Goal: Task Accomplishment & Management: Use online tool/utility

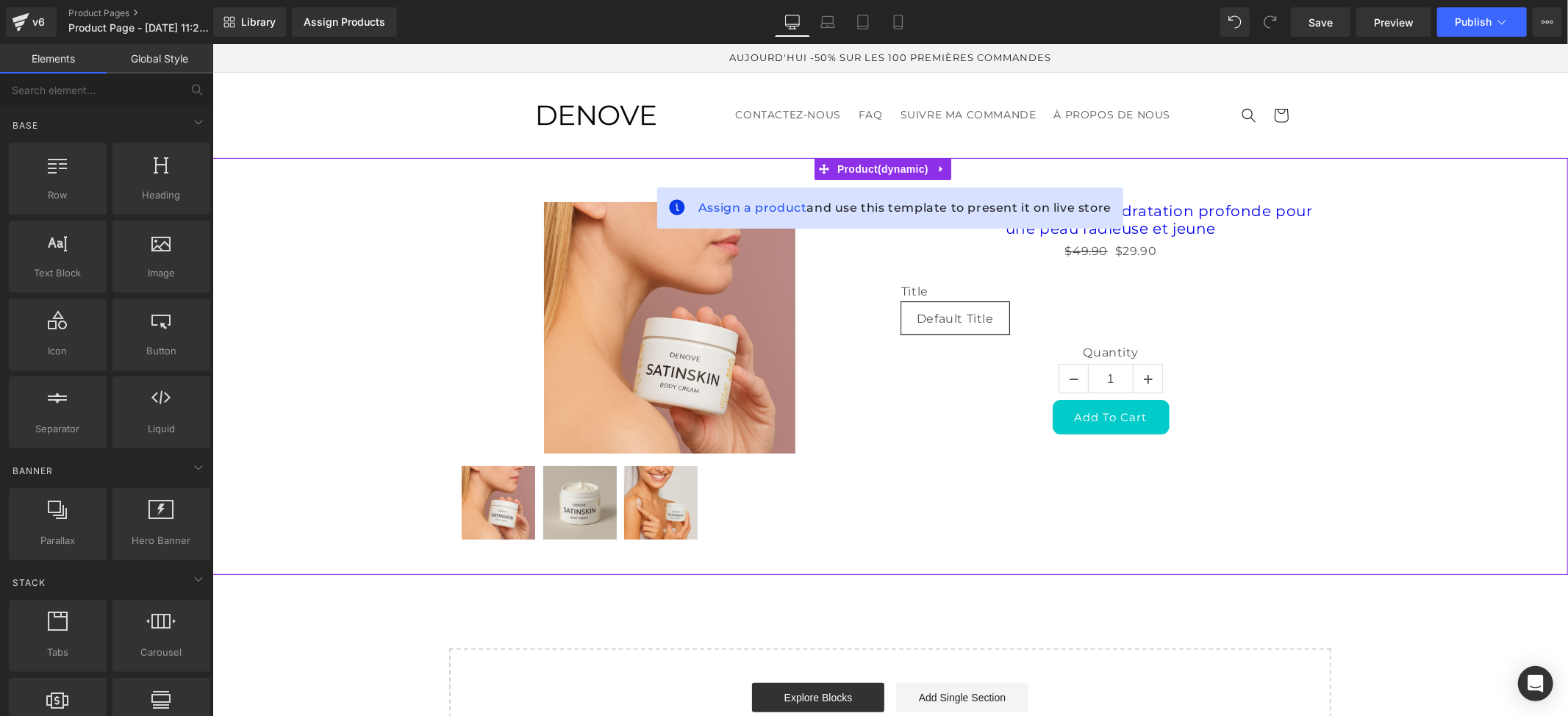
click at [940, 167] on icon at bounding box center [941, 169] width 10 height 11
click at [953, 175] on link at bounding box center [950, 168] width 19 height 22
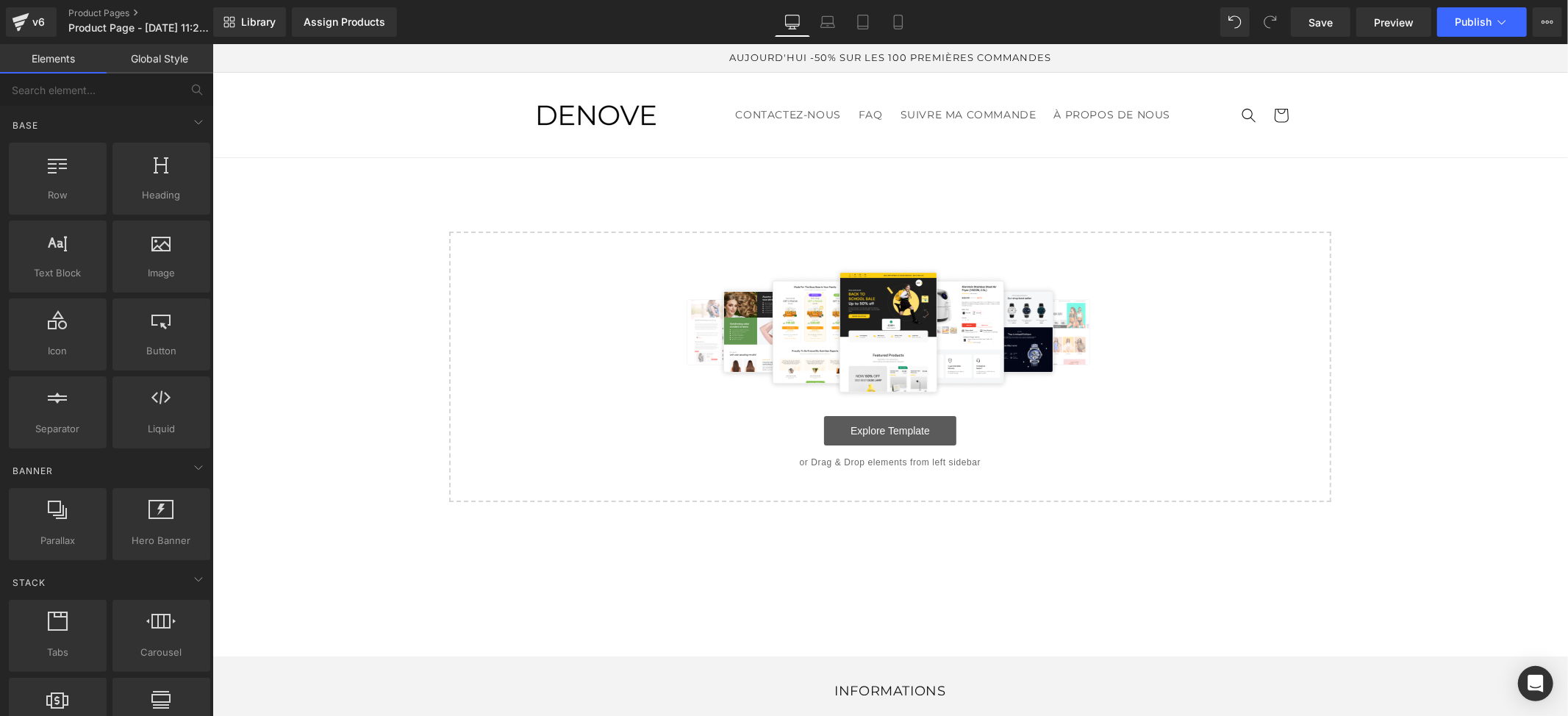
click at [888, 433] on link "Explore Template" at bounding box center [889, 430] width 132 height 30
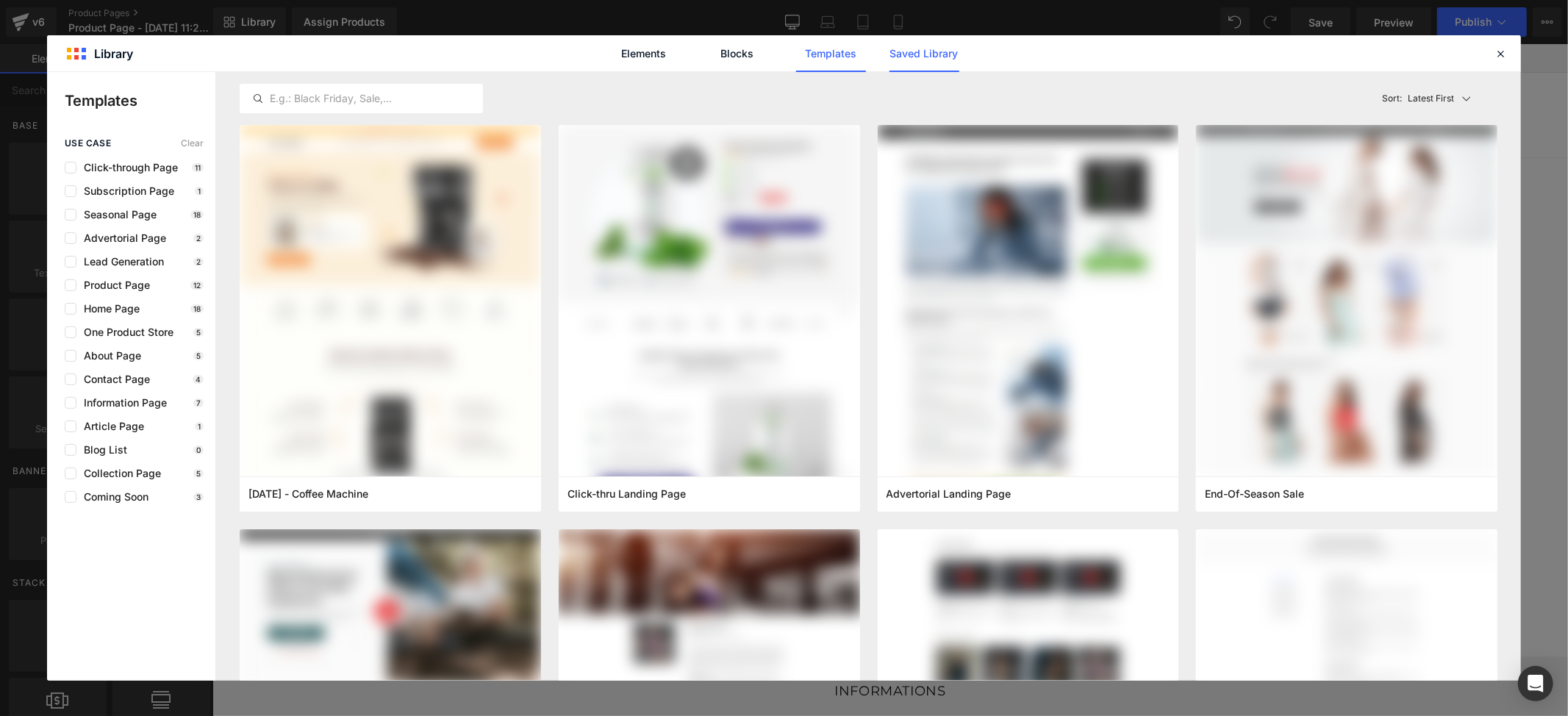
click at [903, 51] on link "Saved Library" at bounding box center [924, 53] width 70 height 37
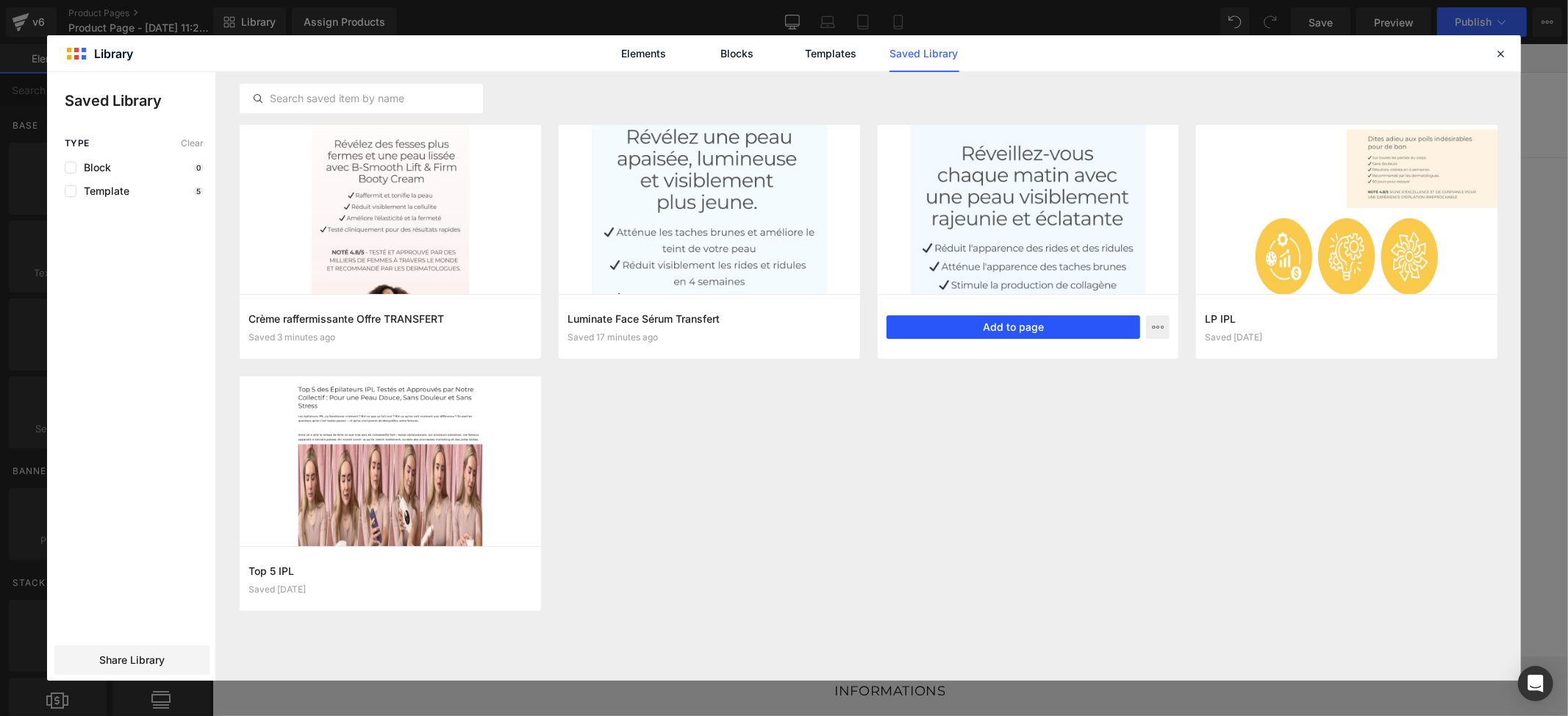
click at [999, 325] on button "Add to page" at bounding box center [1013, 327] width 255 height 24
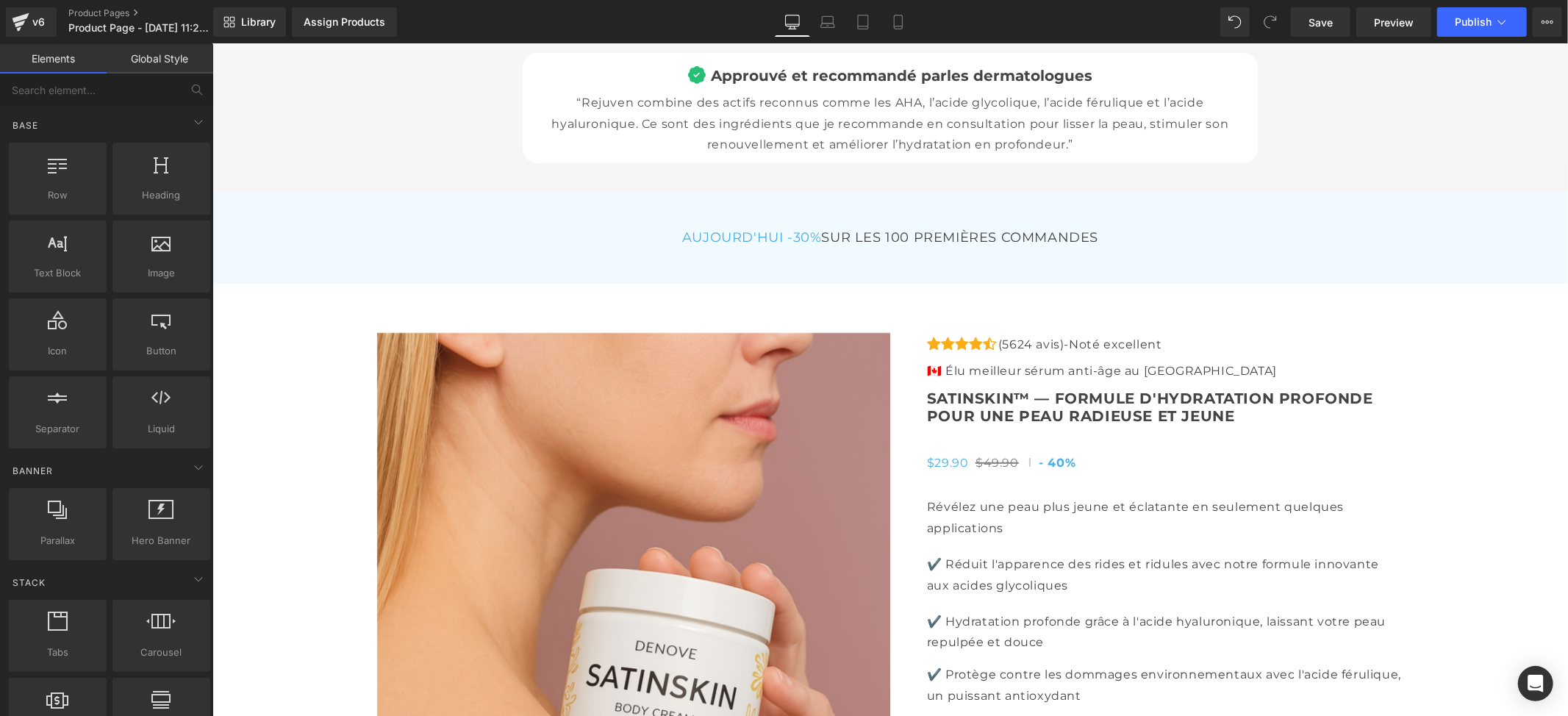
scroll to position [5099, 0]
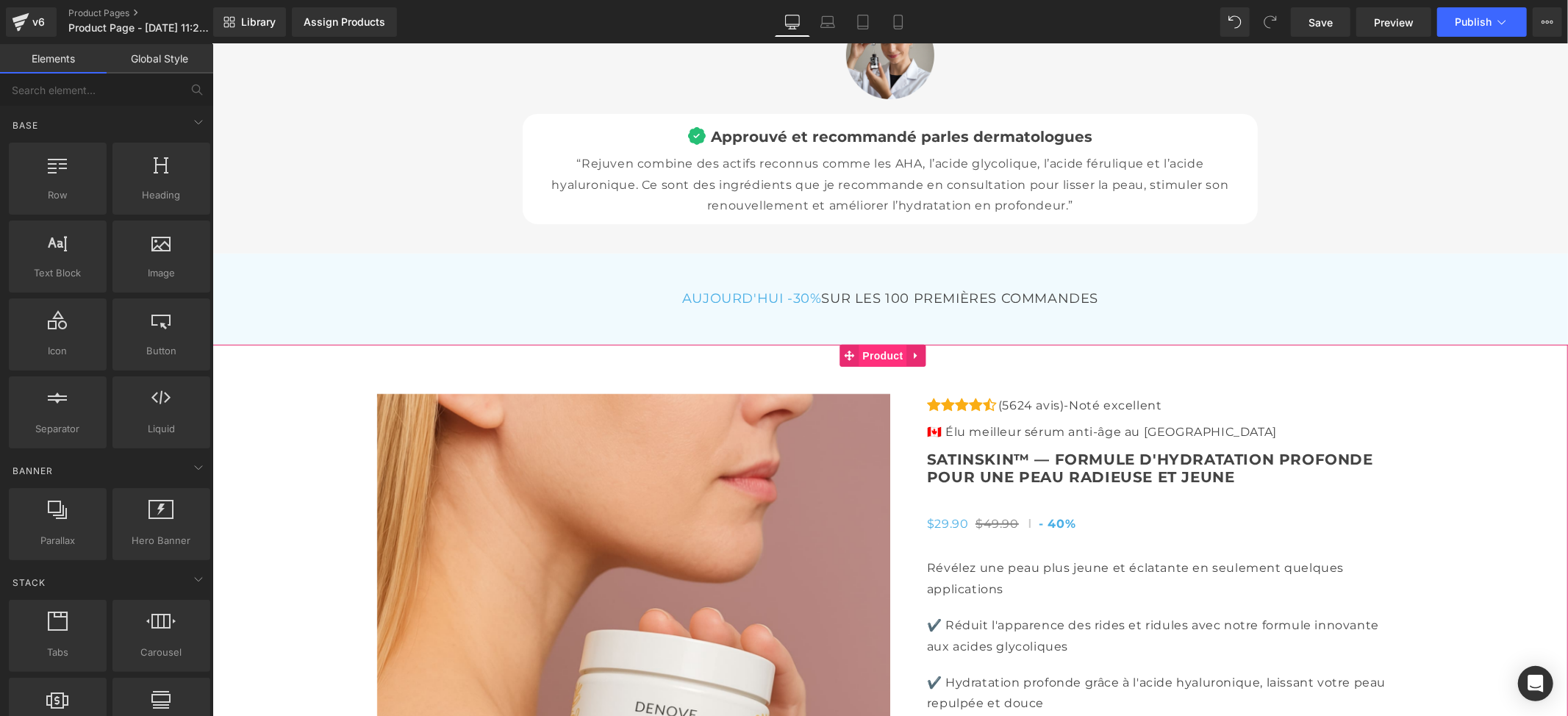
click at [888, 351] on span "Product" at bounding box center [883, 355] width 48 height 22
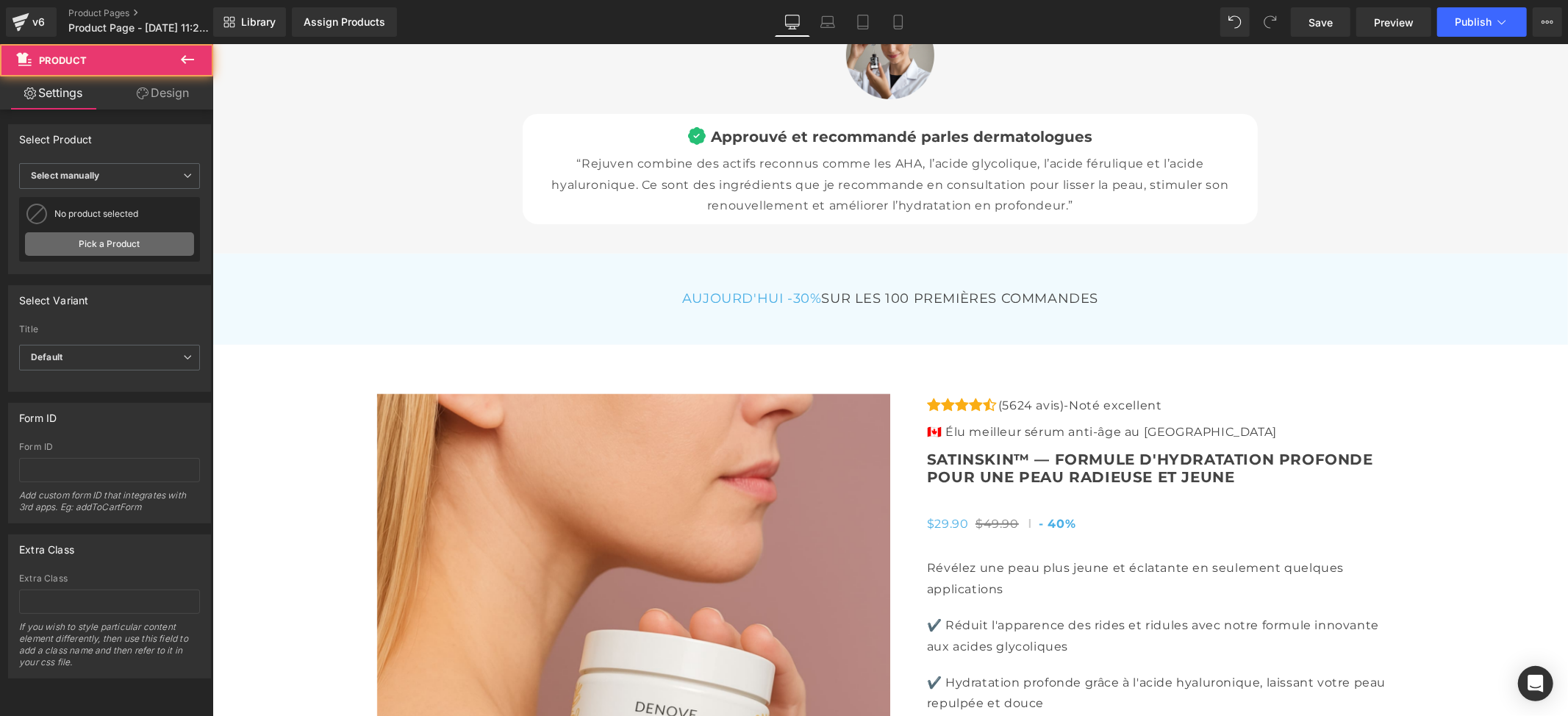
click at [108, 248] on link "Pick a Product" at bounding box center [109, 244] width 169 height 24
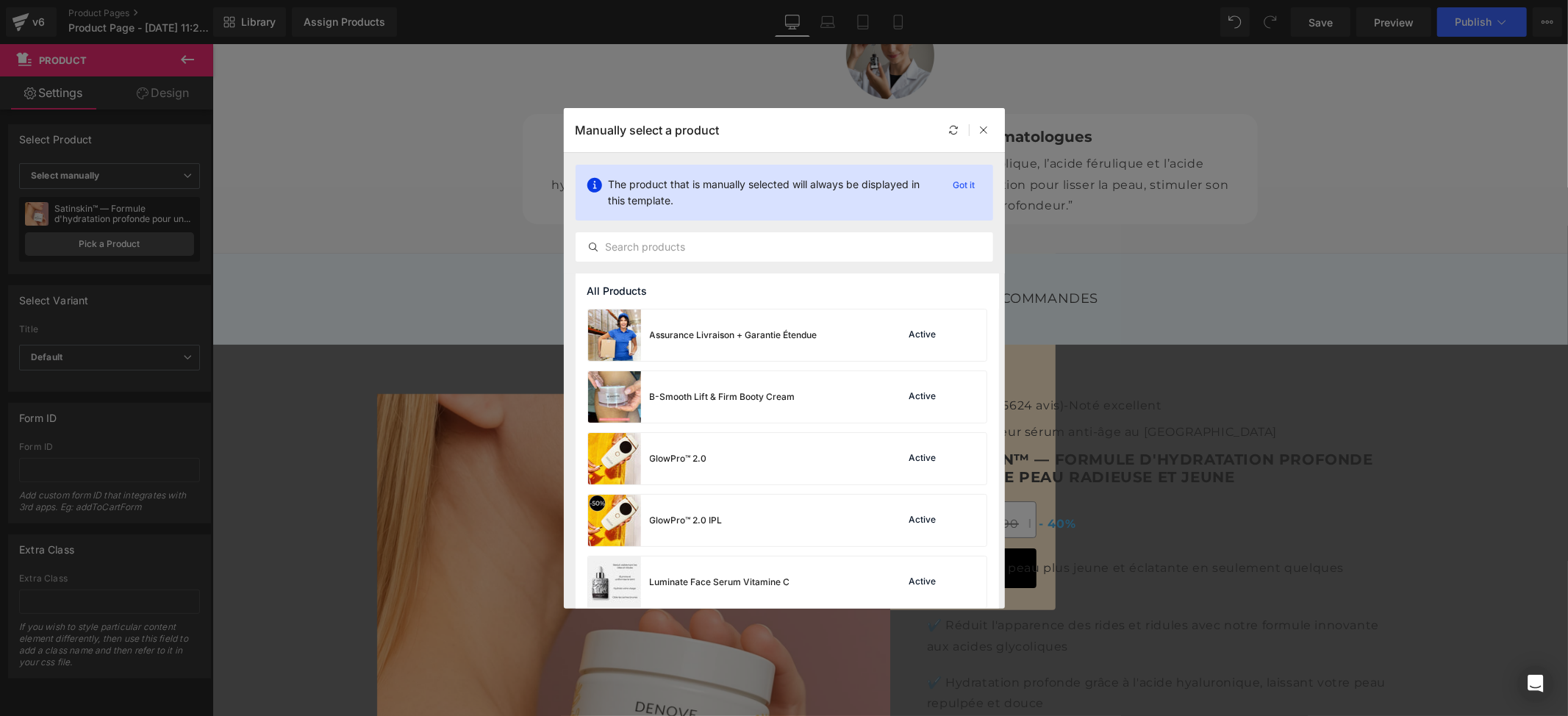
scroll to position [135, 0]
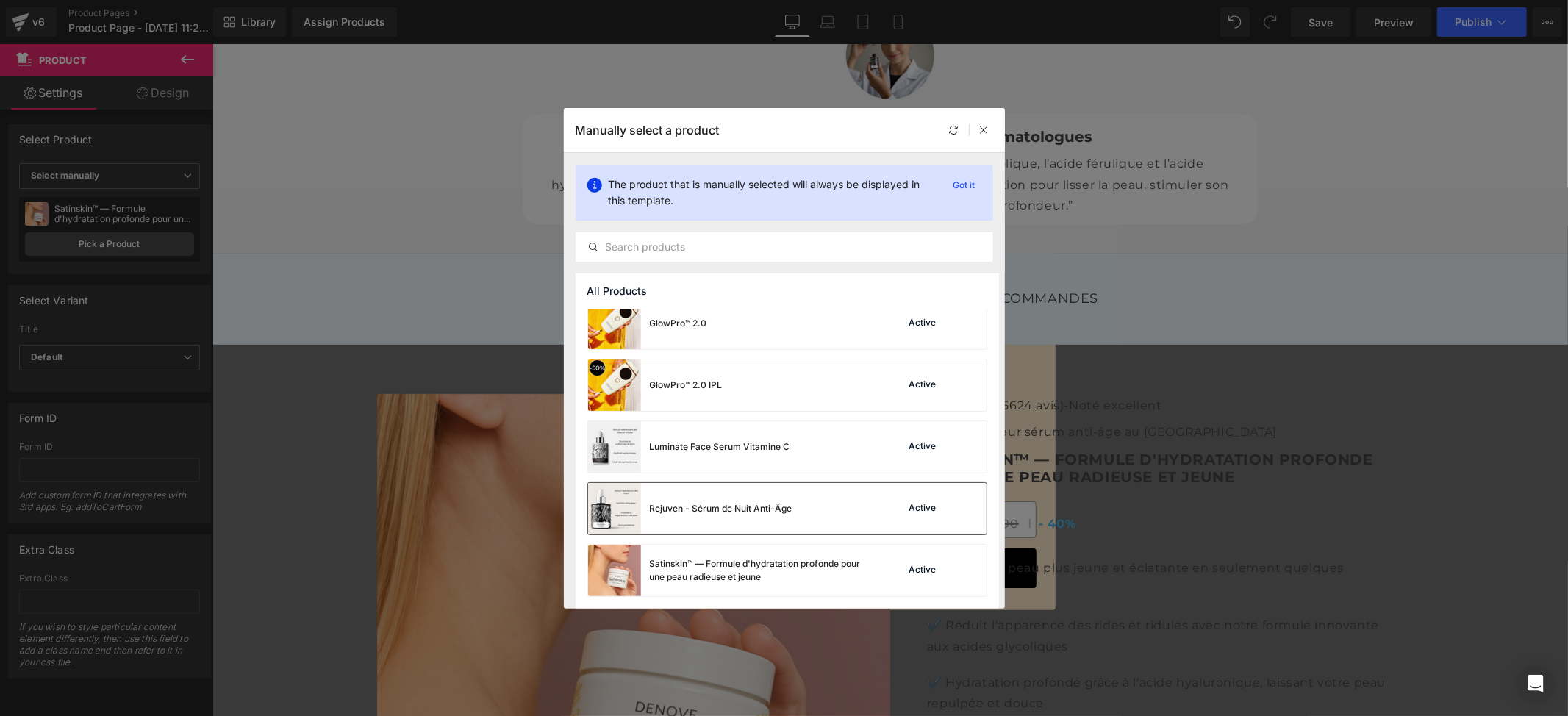
click at [695, 510] on div "Rejuven - Sérum de Nuit Anti-Âge" at bounding box center [722, 509] width 143 height 13
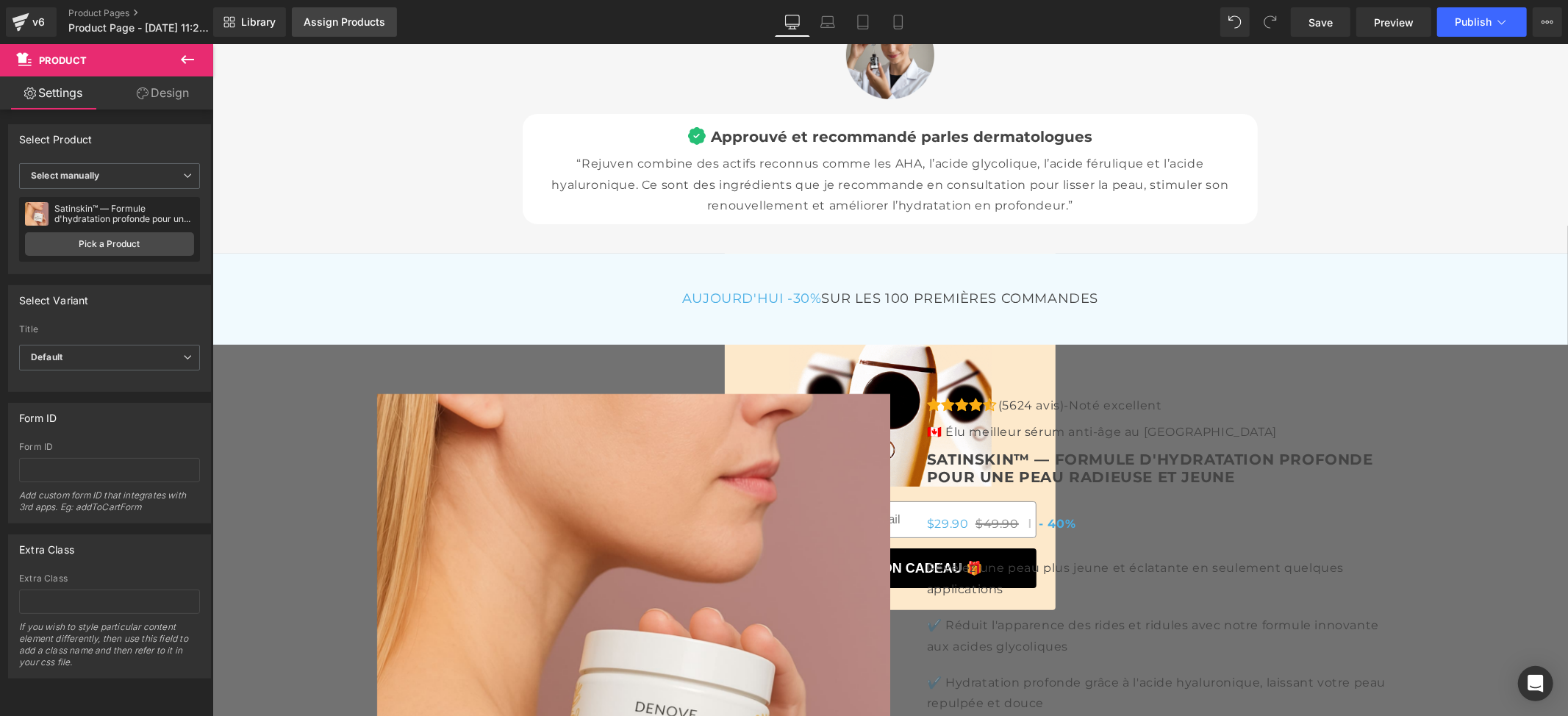
click at [333, 16] on div "Assign Products" at bounding box center [345, 22] width 82 height 11
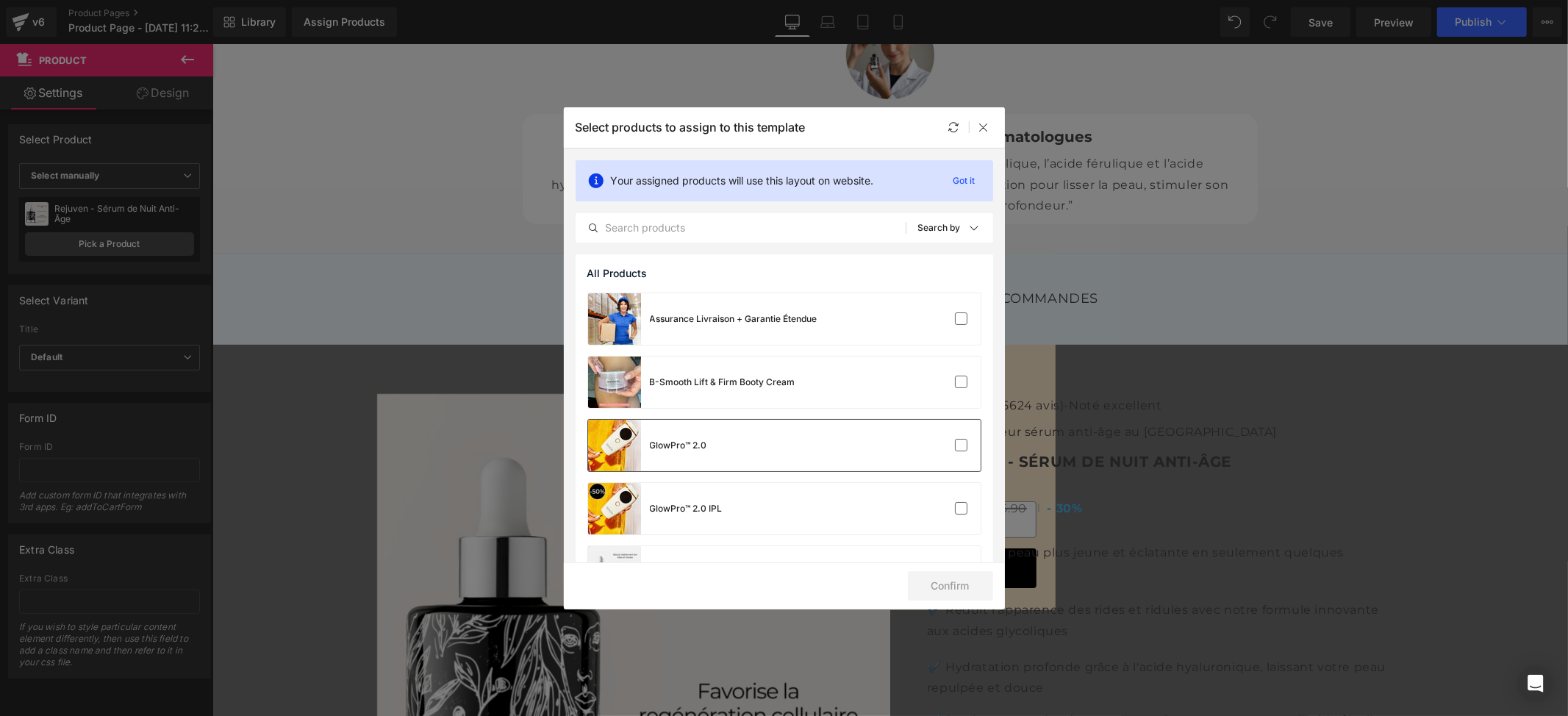
scroll to position [182, 0]
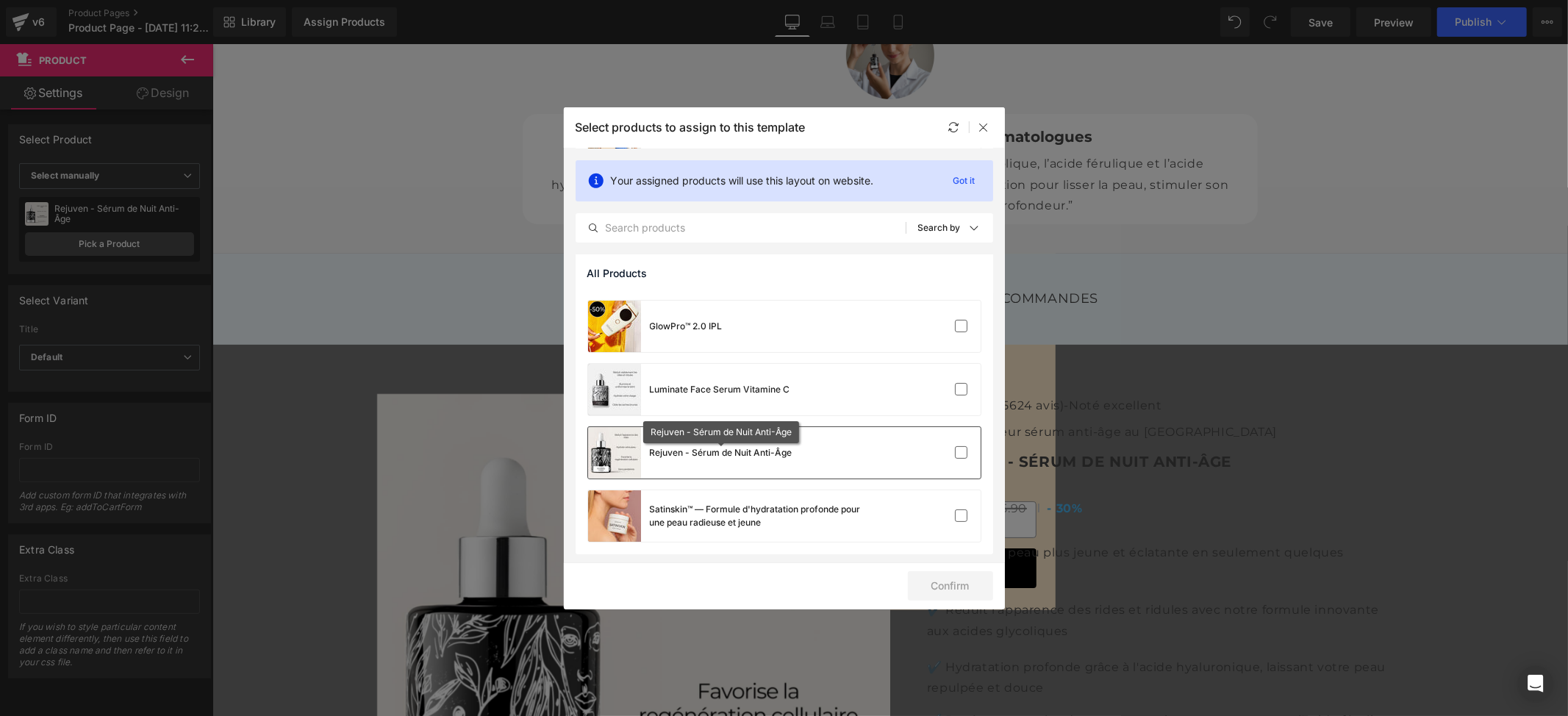
click at [763, 453] on div "Rejuven - Sérum de Nuit Anti-Âge" at bounding box center [722, 453] width 143 height 13
click at [939, 581] on button "Confirm" at bounding box center [950, 585] width 85 height 30
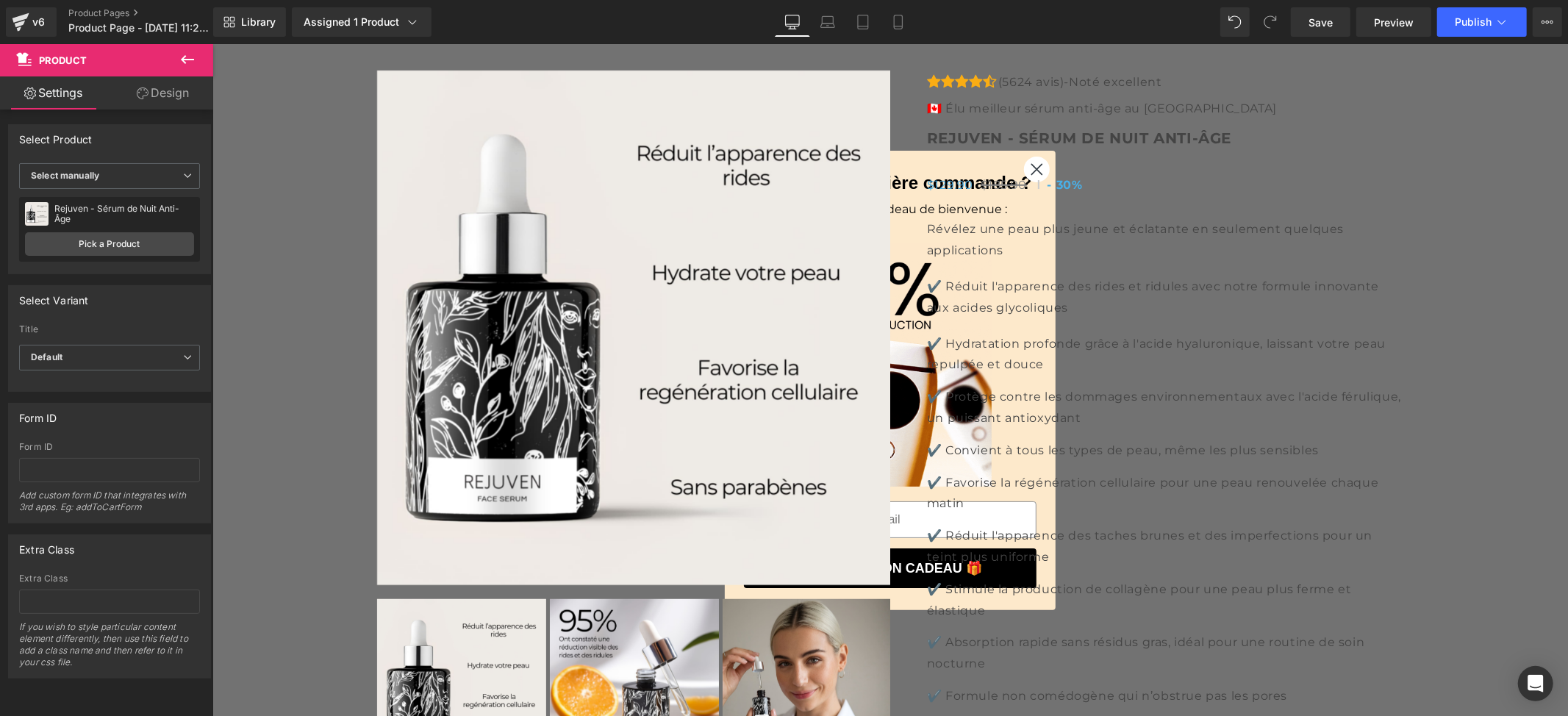
scroll to position [5471, 0]
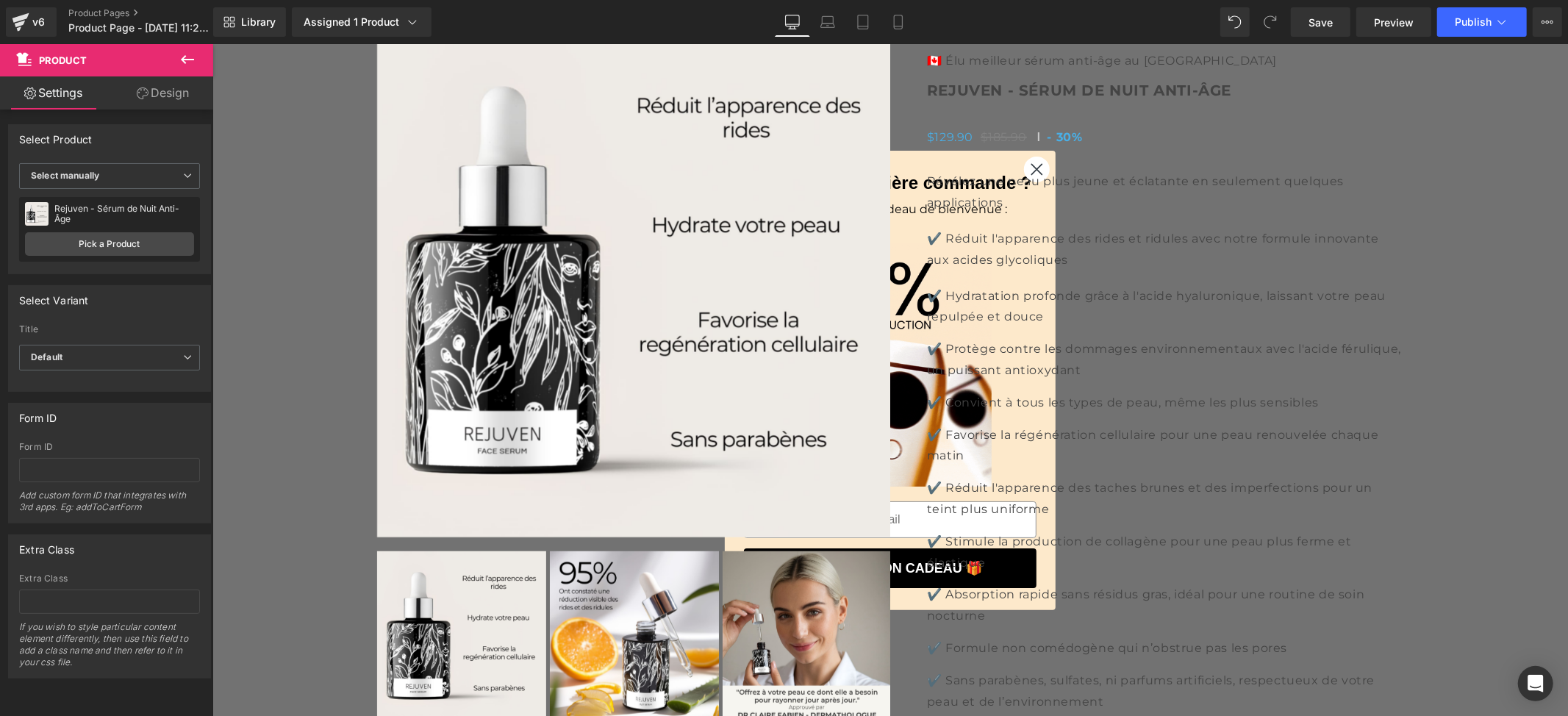
click at [182, 53] on icon at bounding box center [187, 59] width 18 height 18
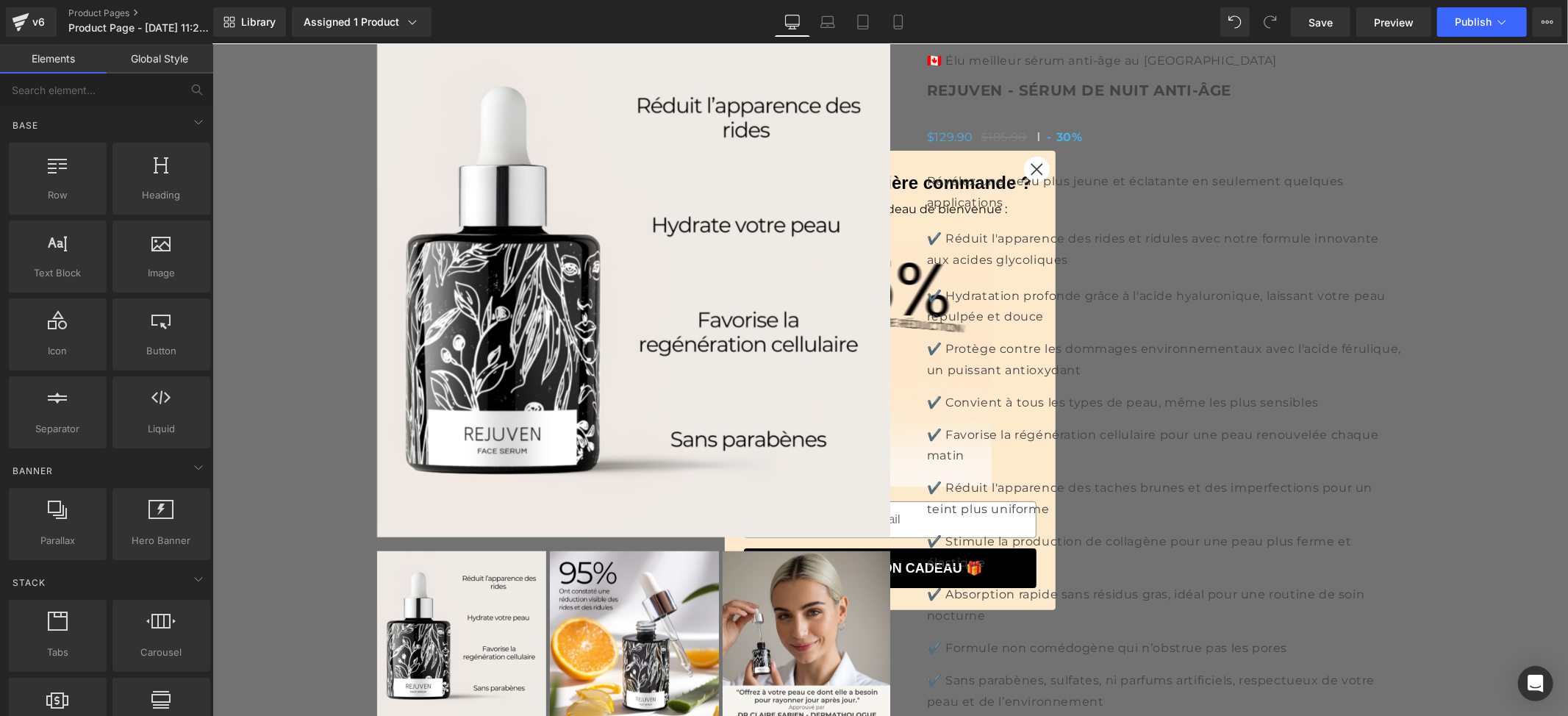
click at [156, 56] on link "Global Style" at bounding box center [160, 58] width 107 height 30
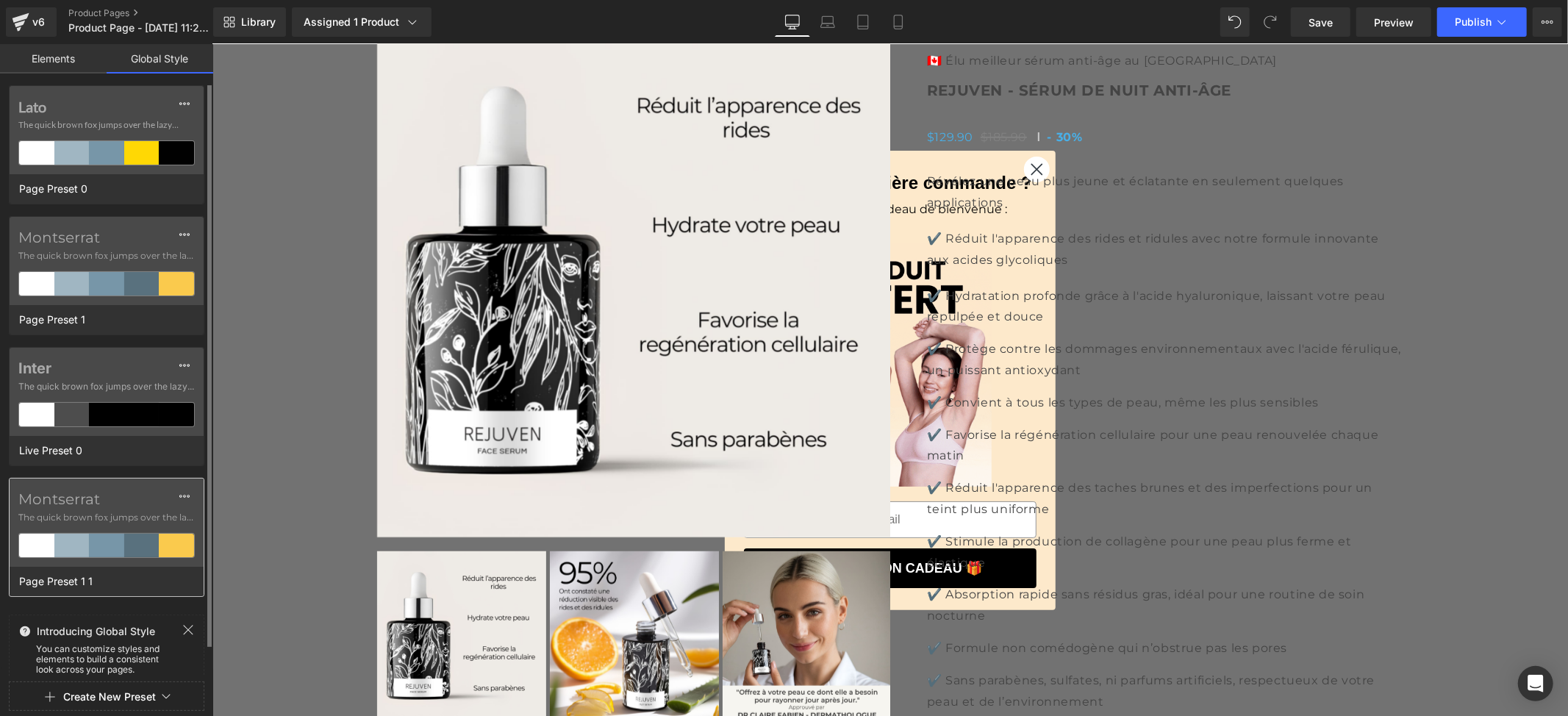
scroll to position [31, 0]
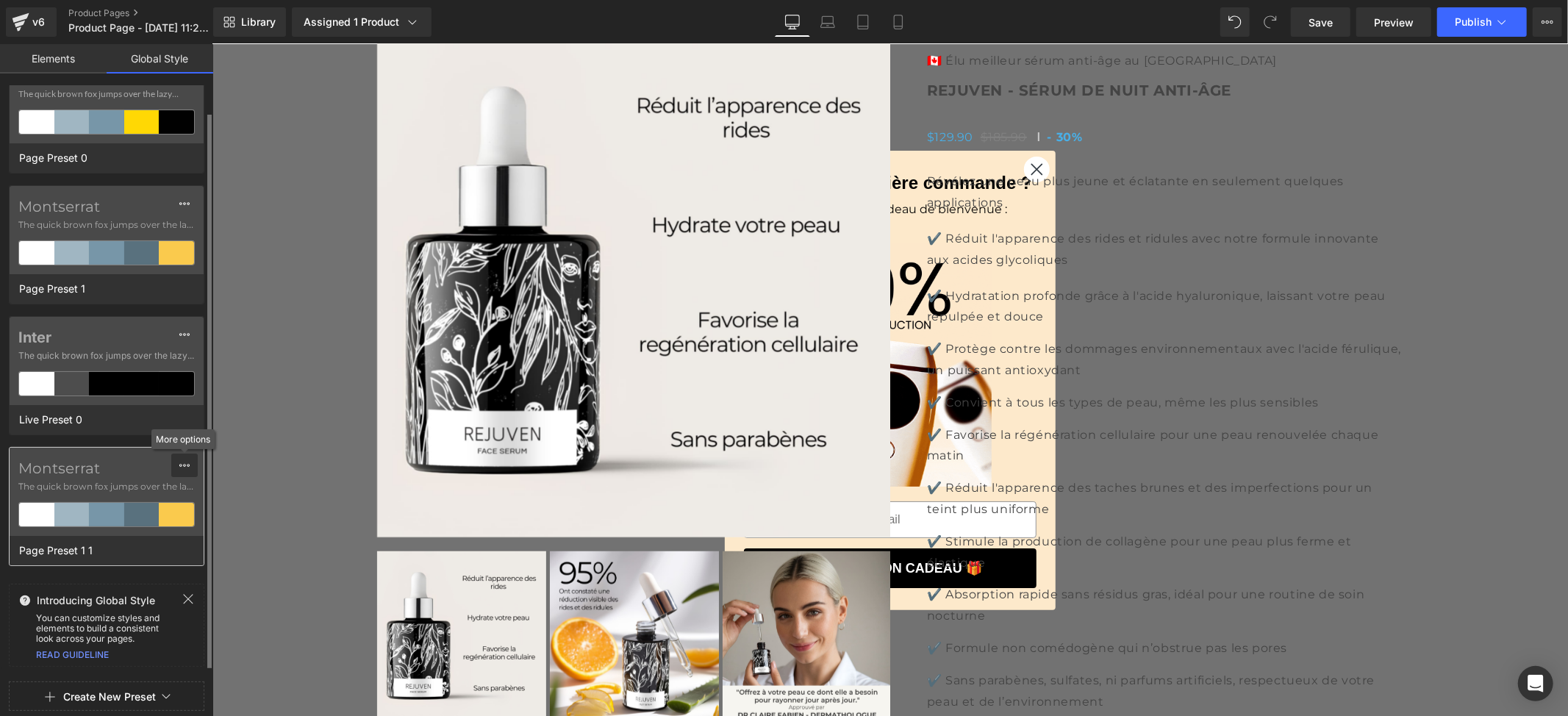
click at [187, 467] on icon at bounding box center [184, 465] width 10 height 3
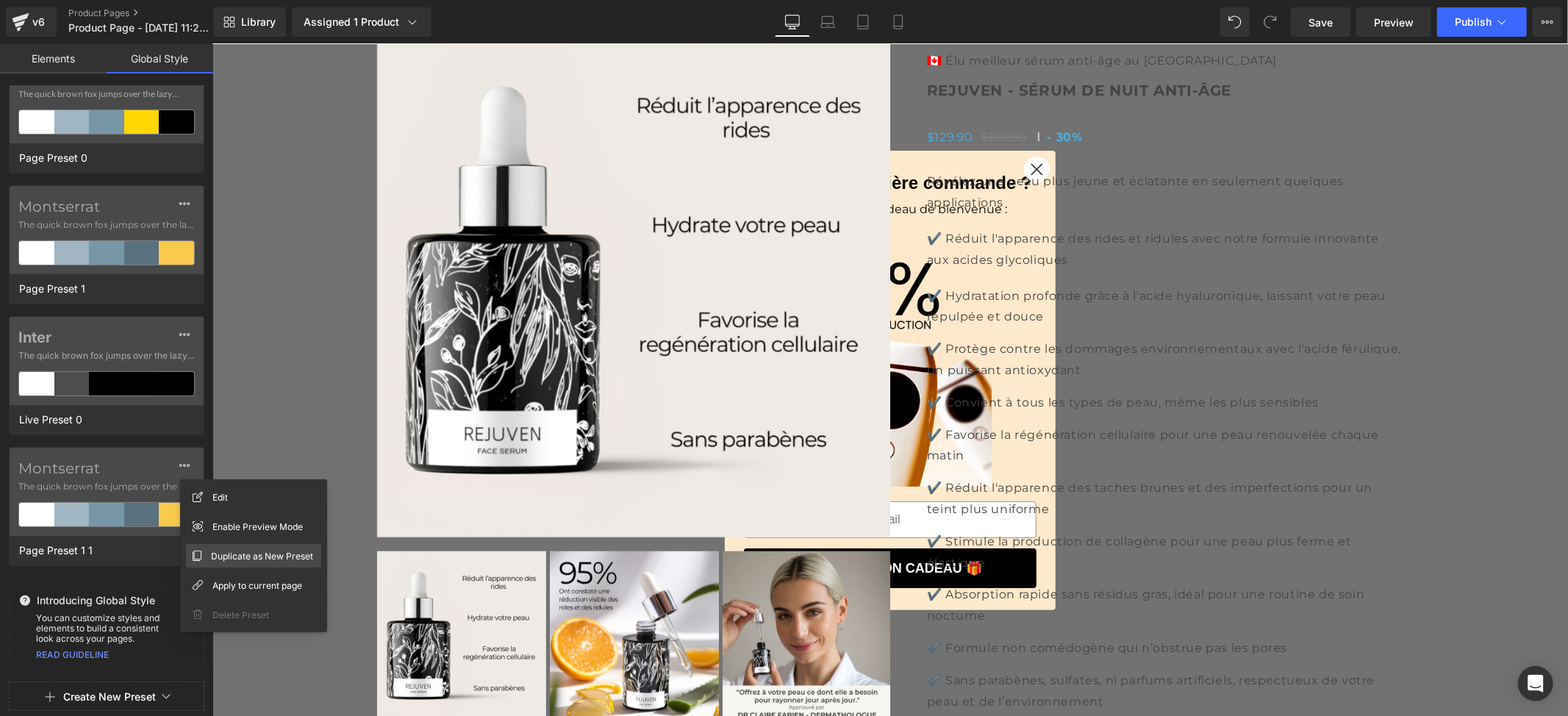
click at [231, 556] on span "Duplicate as New Preset" at bounding box center [261, 556] width 102 height 15
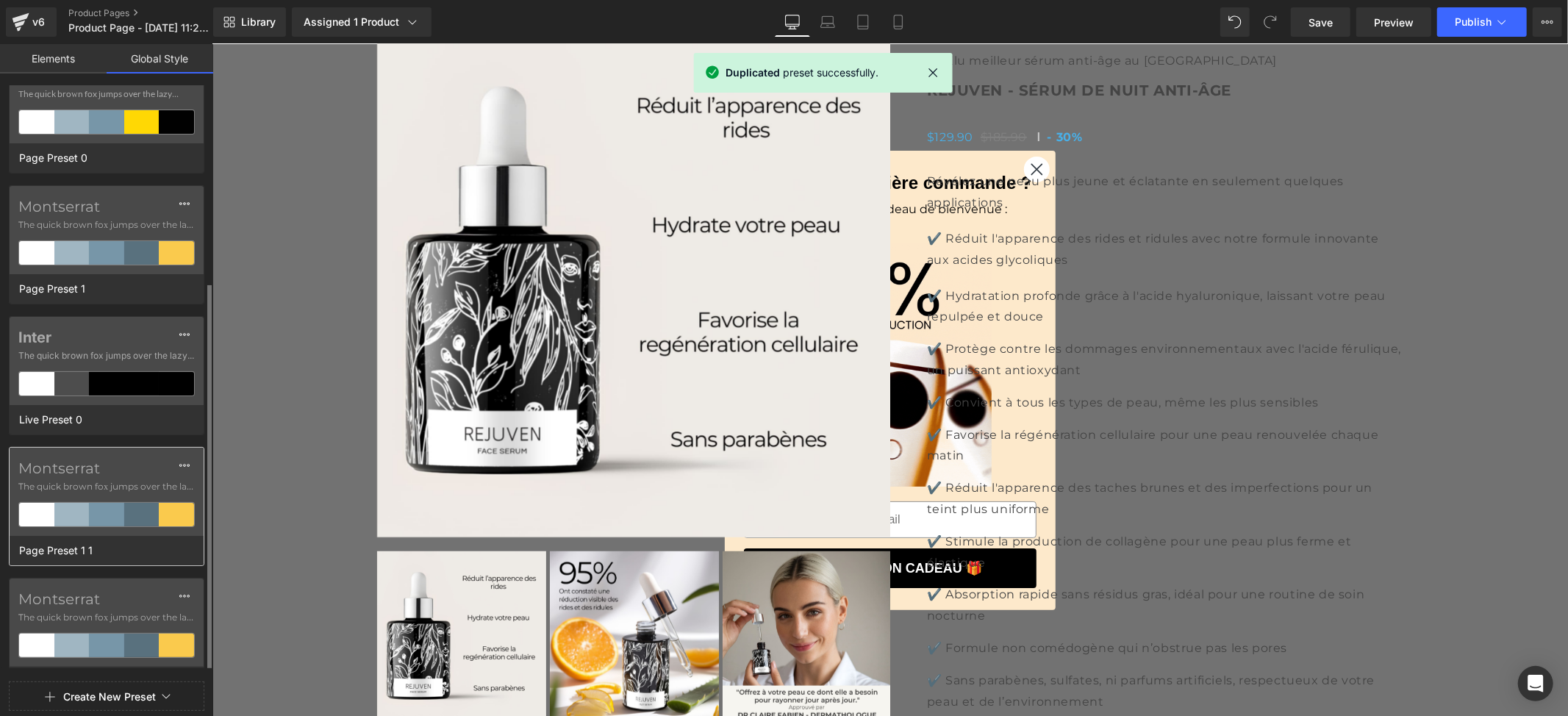
scroll to position [163, 0]
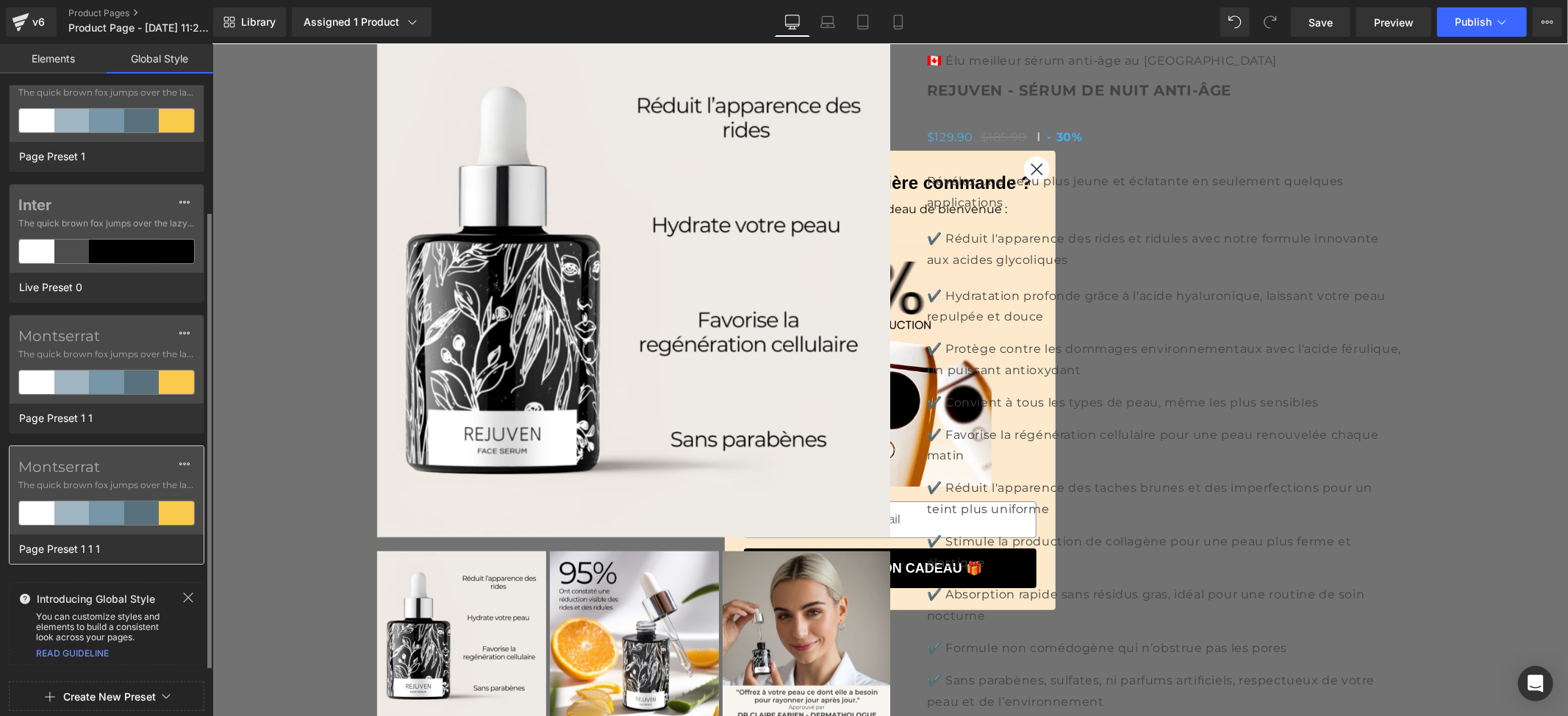
click at [92, 555] on span "Page Preset 1 1 1" at bounding box center [59, 549] width 89 height 19
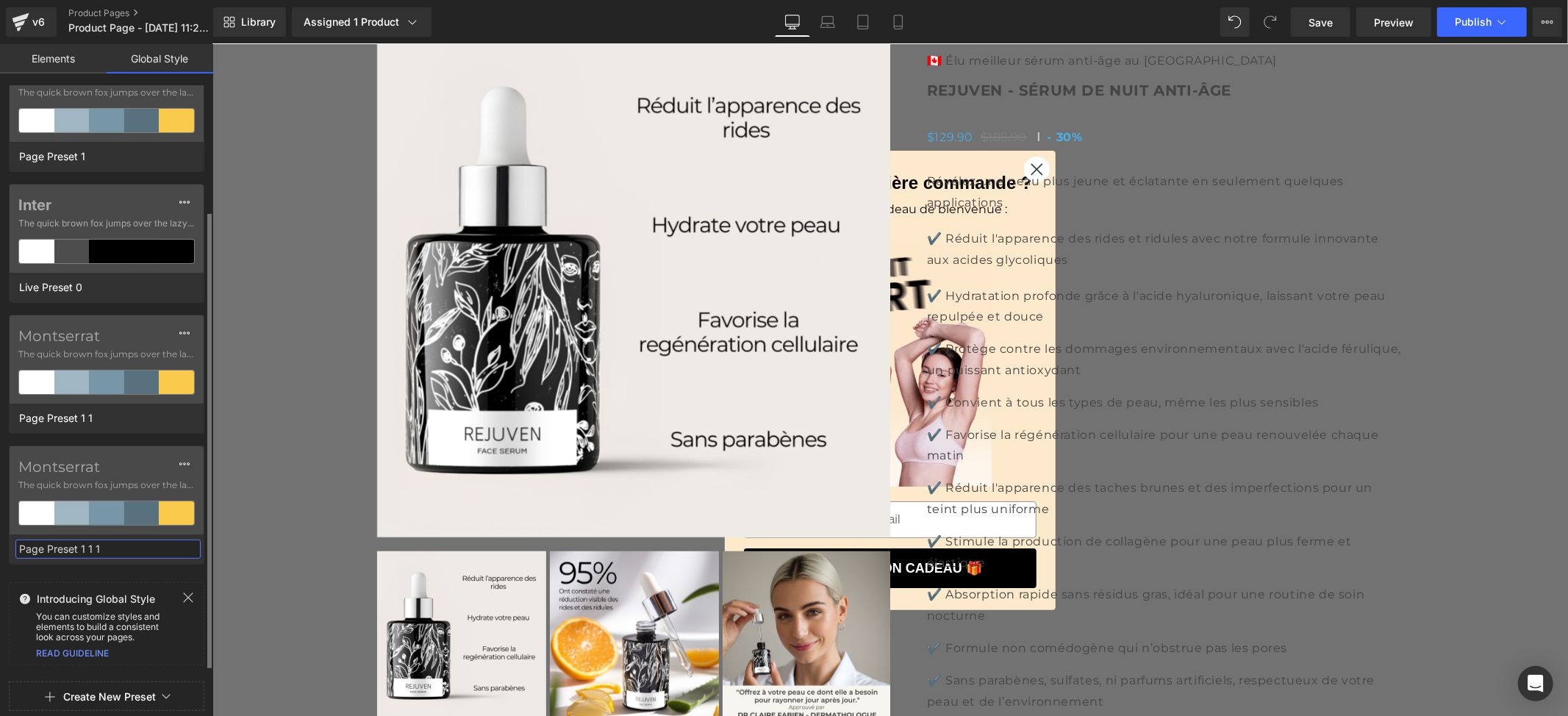
drag, startPoint x: 116, startPoint y: 554, endPoint x: 0, endPoint y: 542, distance: 116.6
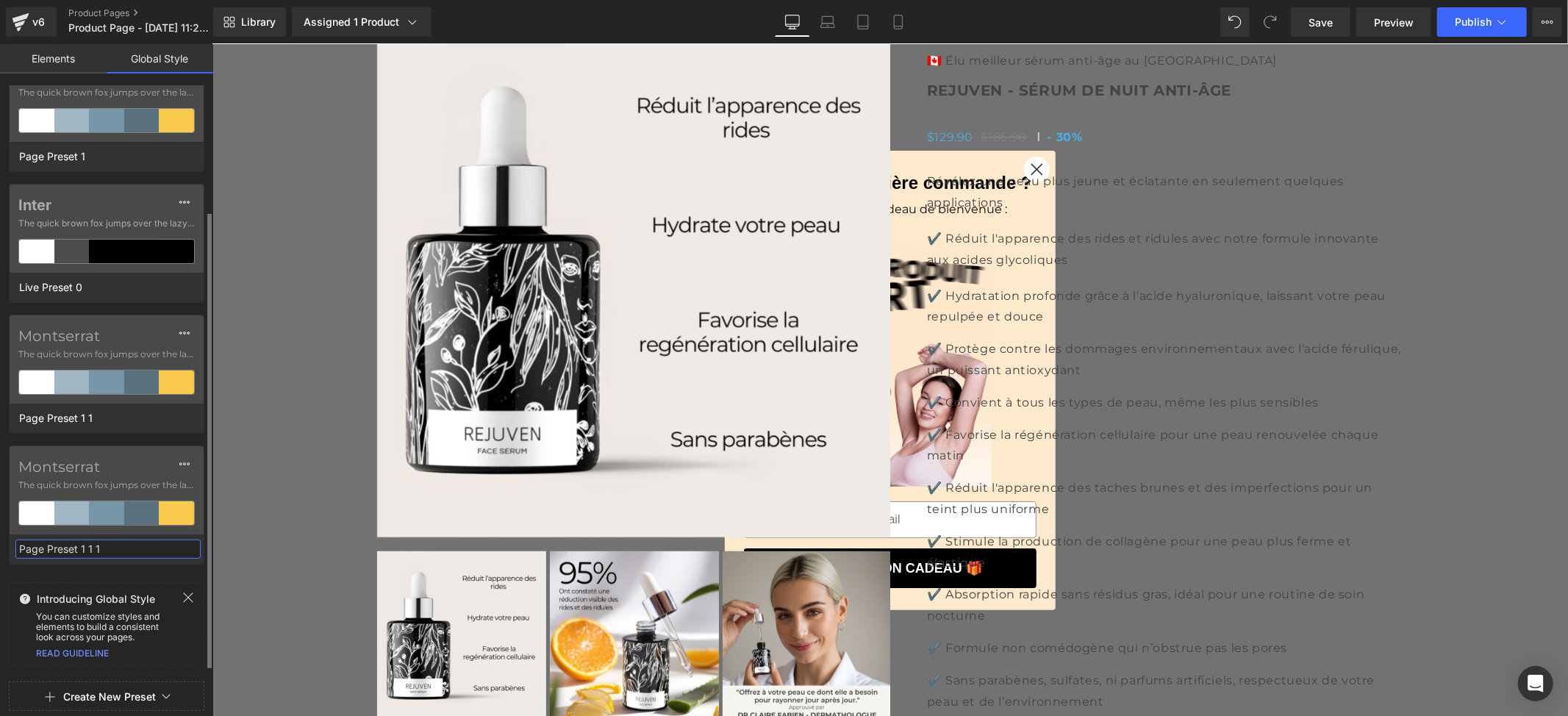
click at [0, 542] on div "Montserrat The quick brown fox jumps over the lazy... Page Preset 1 1 1" at bounding box center [107, 504] width 214 height 119
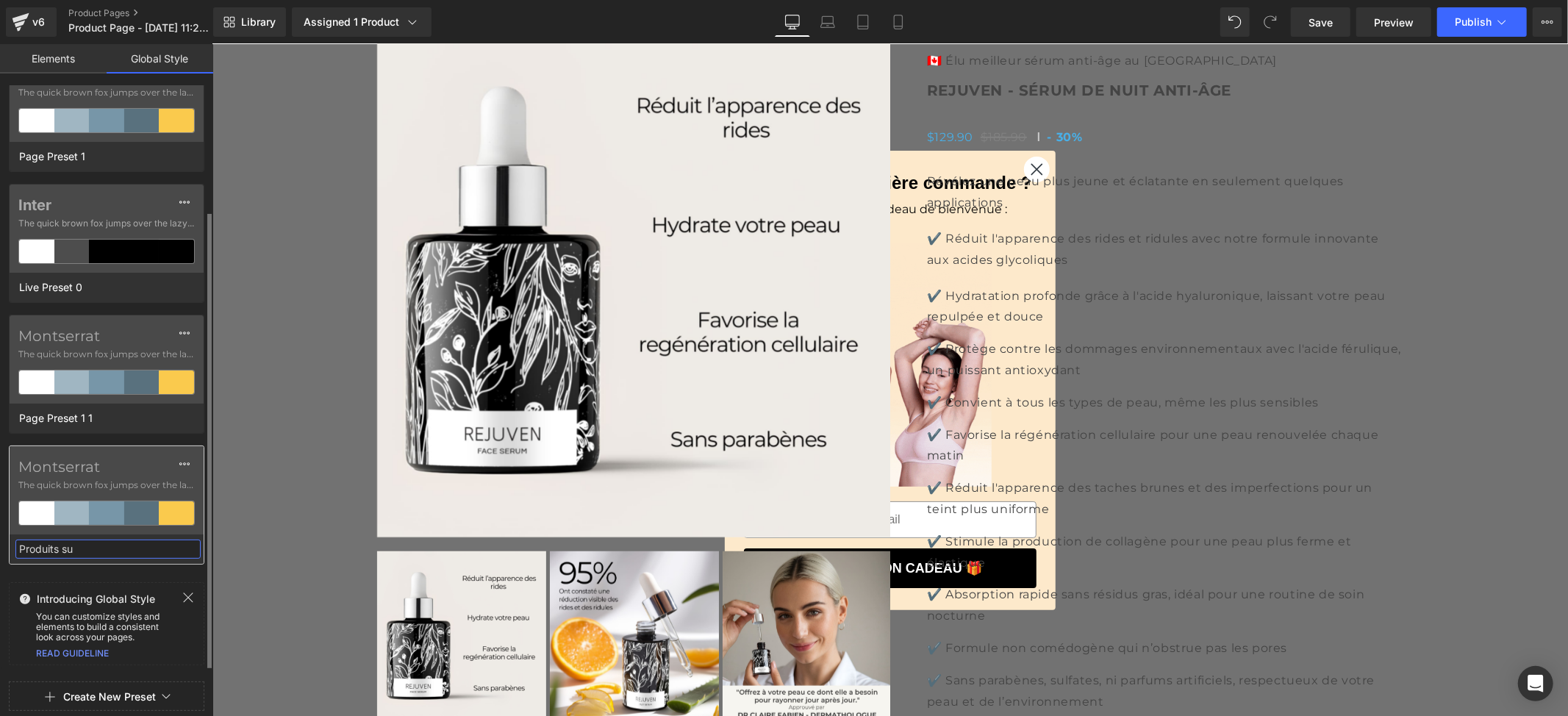
type input "Produits sup"
click at [110, 441] on div "Lato The quick brown fox jumps over the lazy... Page Preset 0 Montserrat The qu…" at bounding box center [107, 424] width 214 height 680
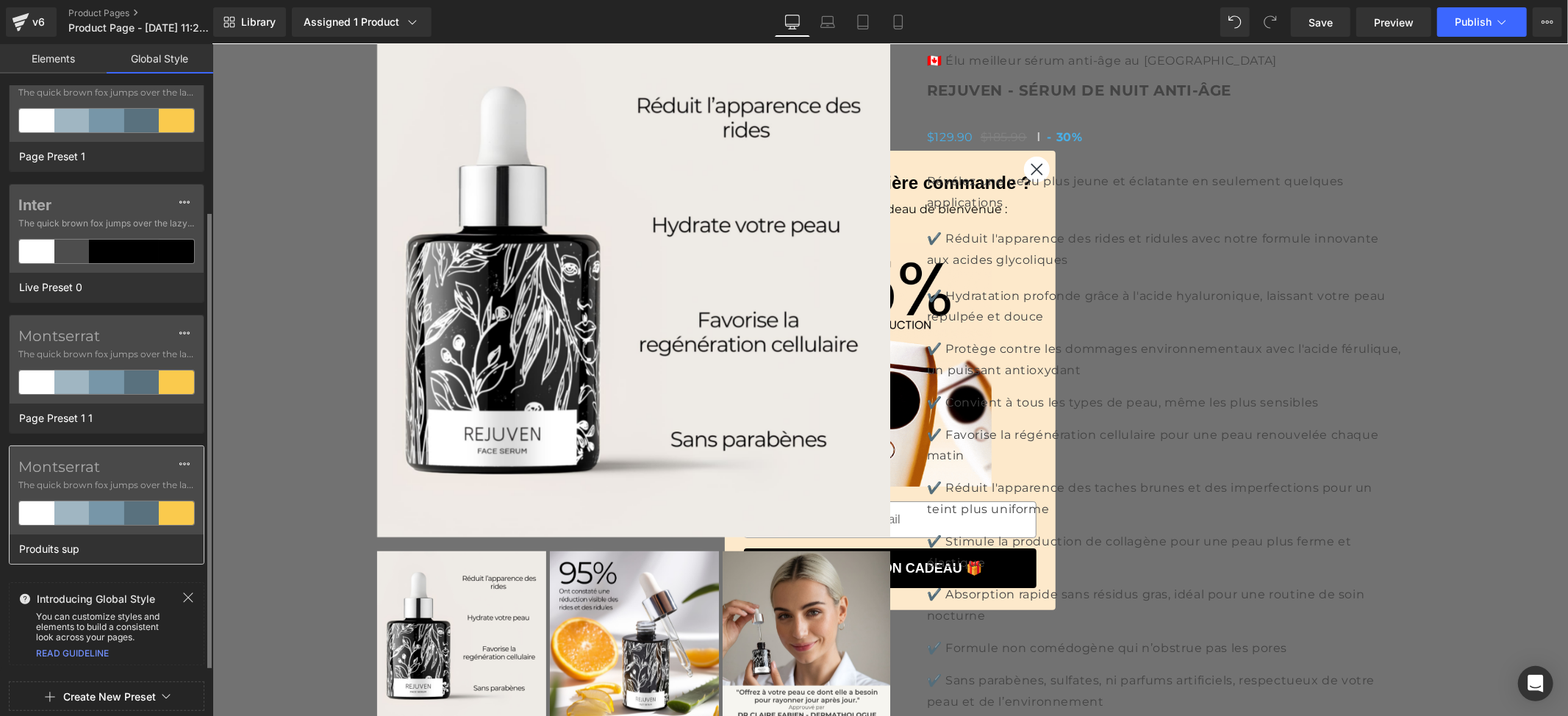
click at [92, 471] on label "Montserrat" at bounding box center [106, 467] width 176 height 18
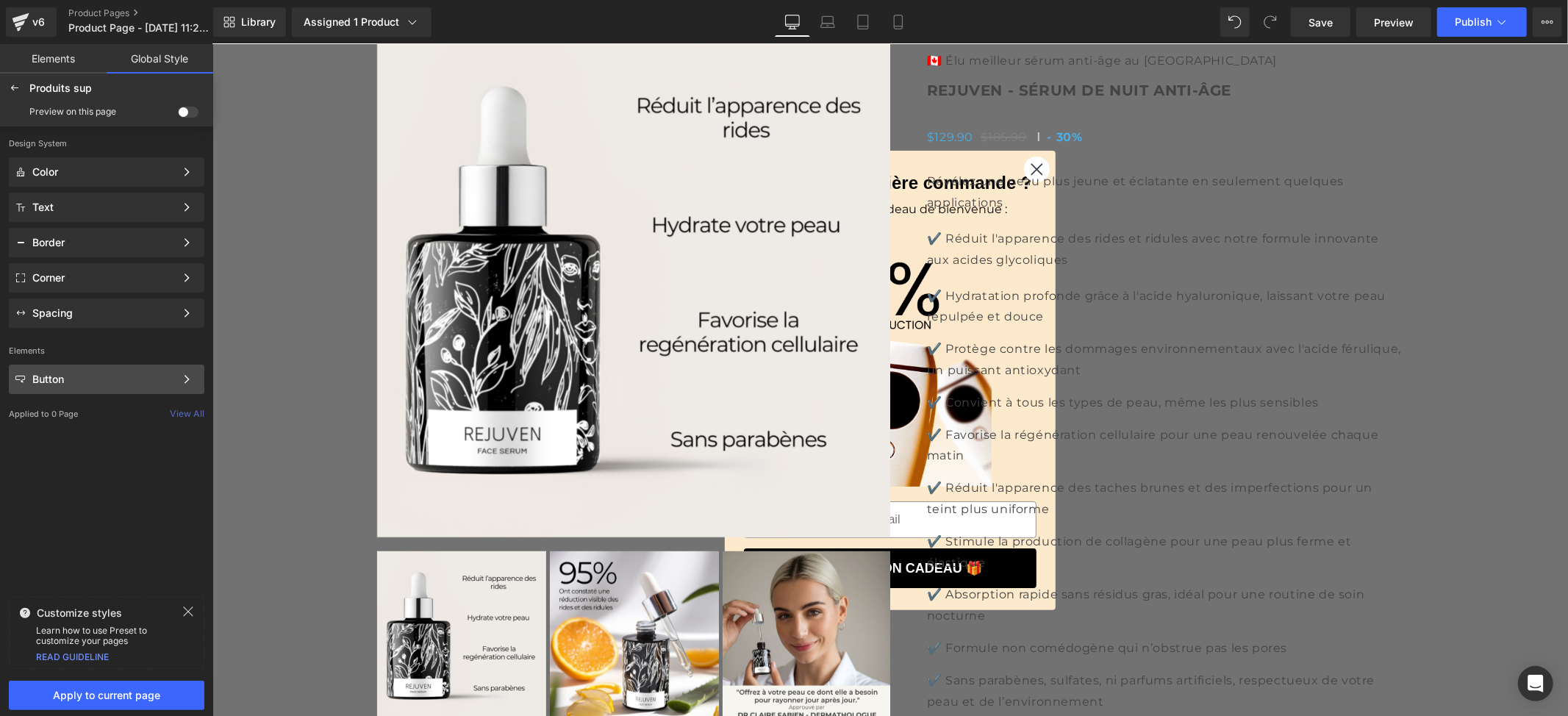
click at [87, 377] on div "Button" at bounding box center [104, 379] width 143 height 11
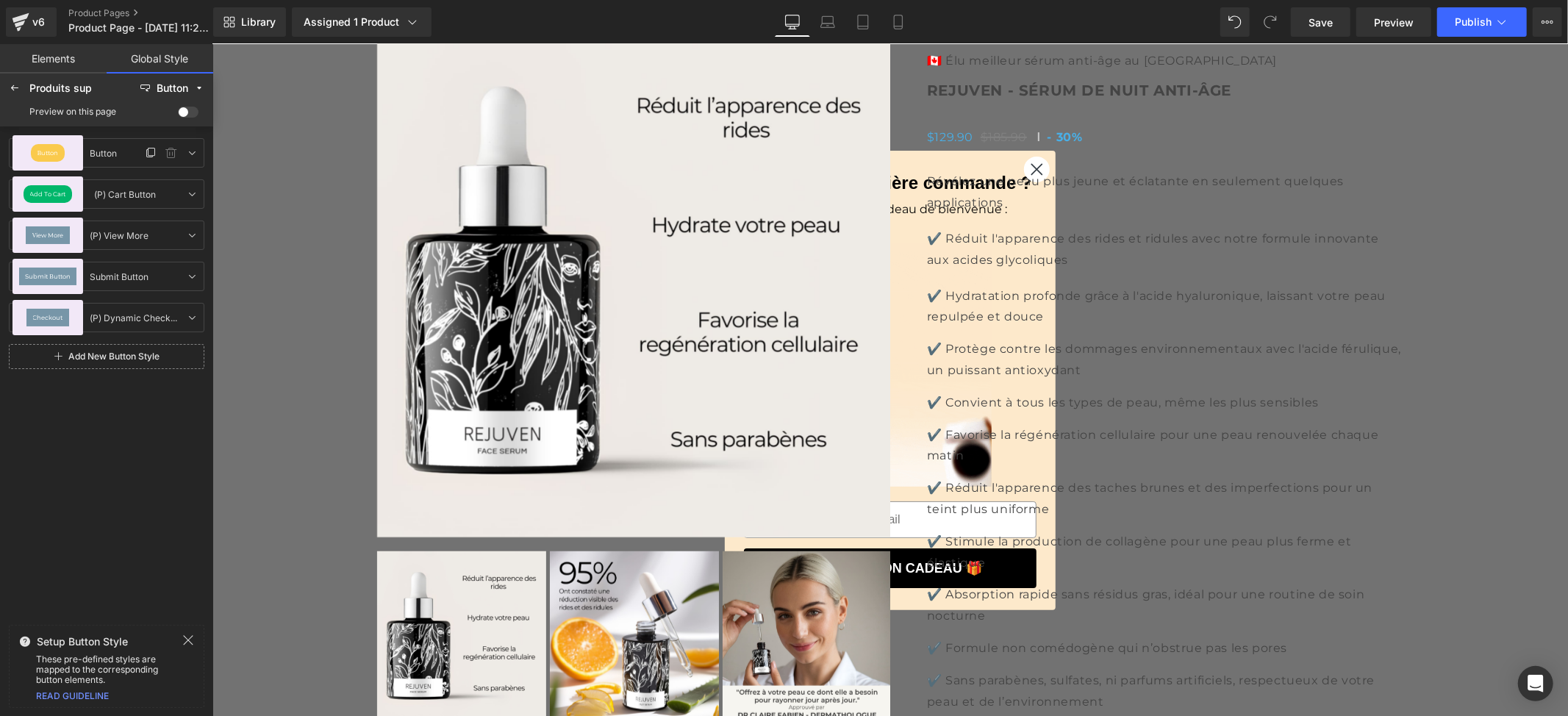
click at [62, 152] on div "Button" at bounding box center [47, 153] width 33 height 18
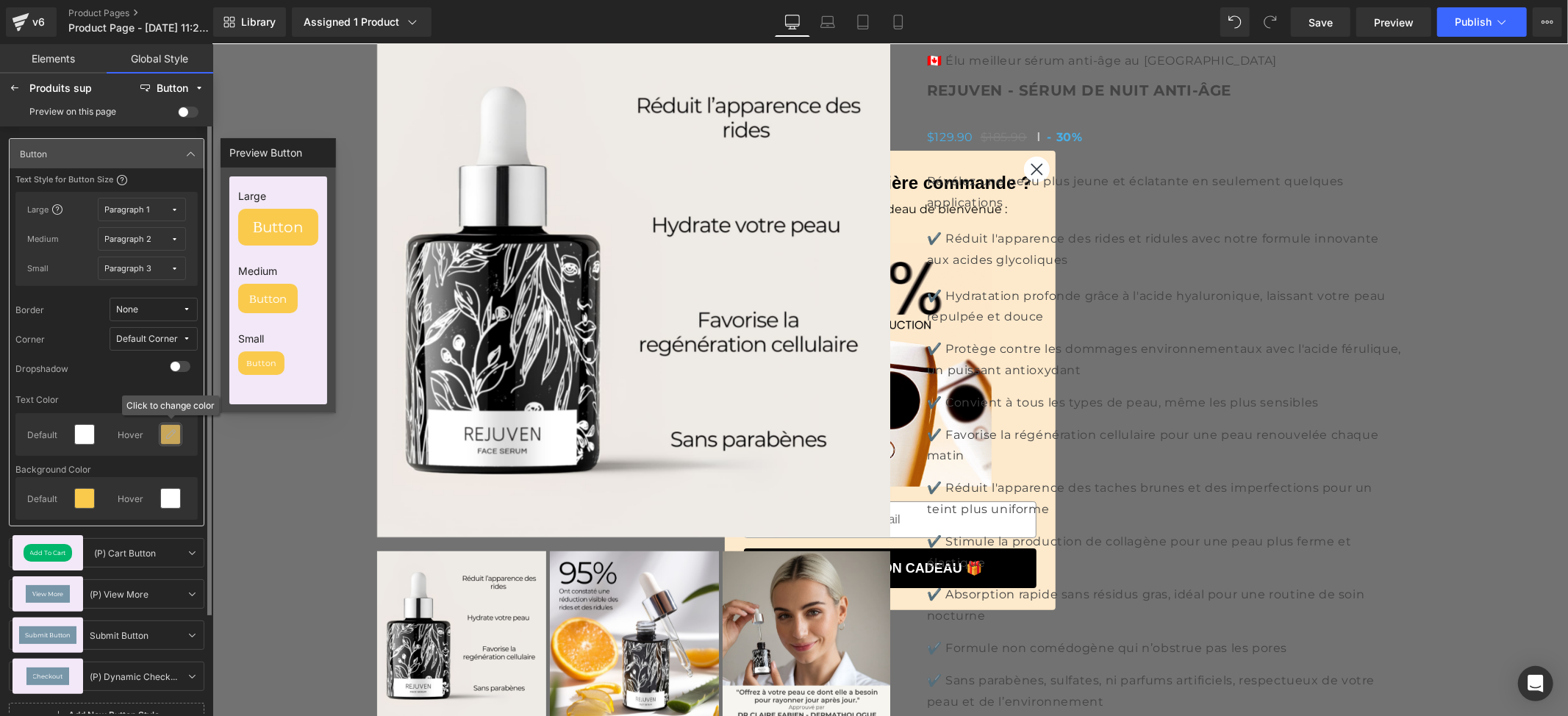
drag, startPoint x: 157, startPoint y: 433, endPoint x: 173, endPoint y: 442, distance: 18.4
click at [173, 442] on div at bounding box center [171, 435] width 19 height 19
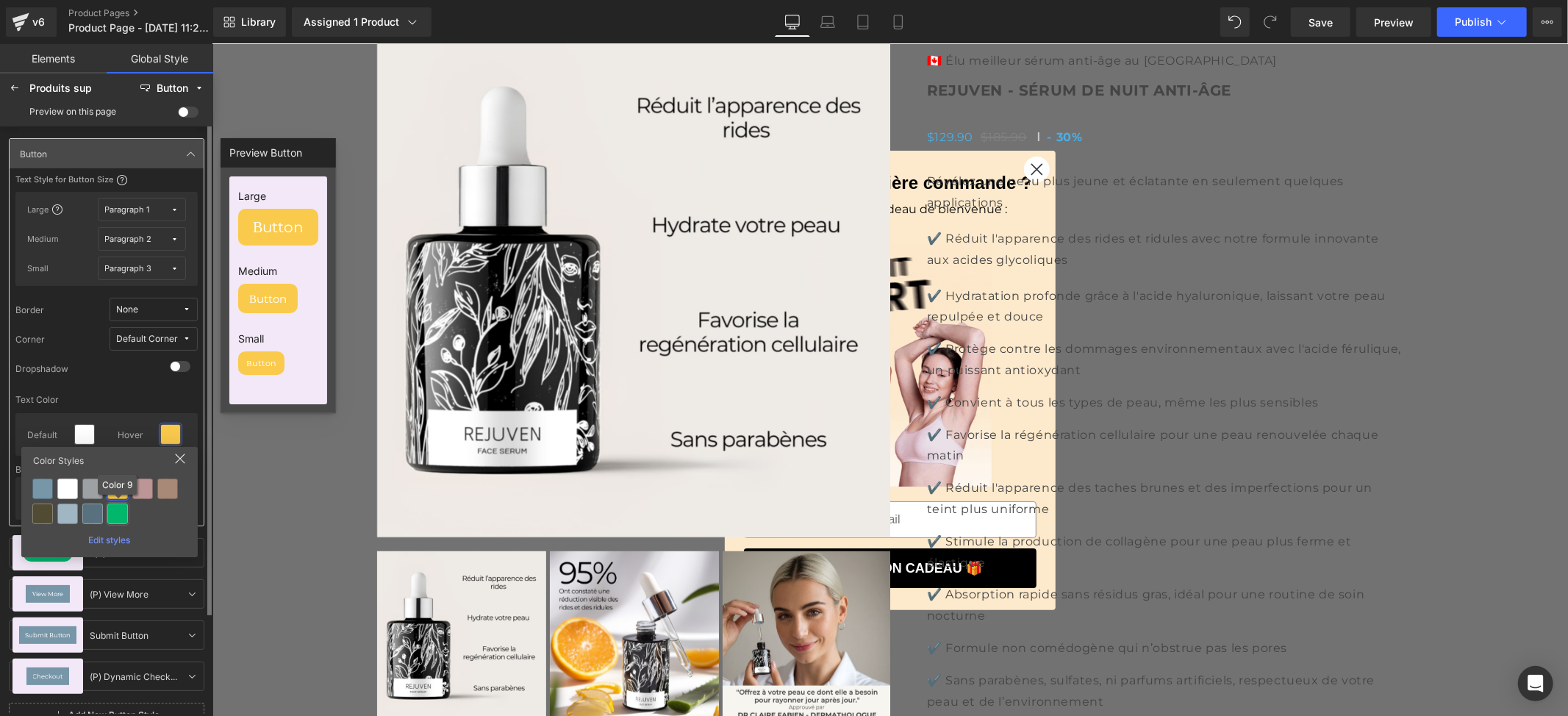
click at [125, 517] on div at bounding box center [118, 514] width 21 height 21
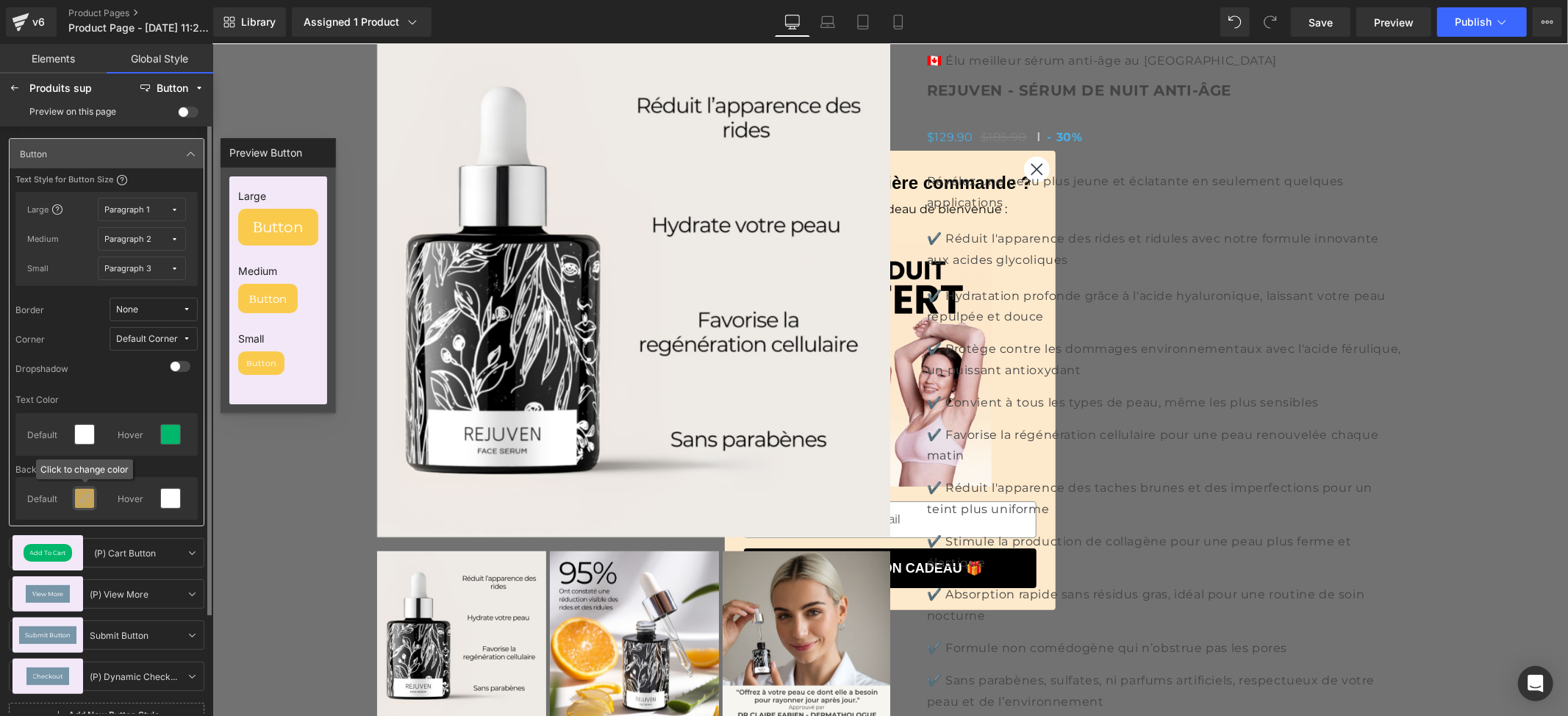
click at [85, 501] on icon at bounding box center [85, 499] width 11 height 11
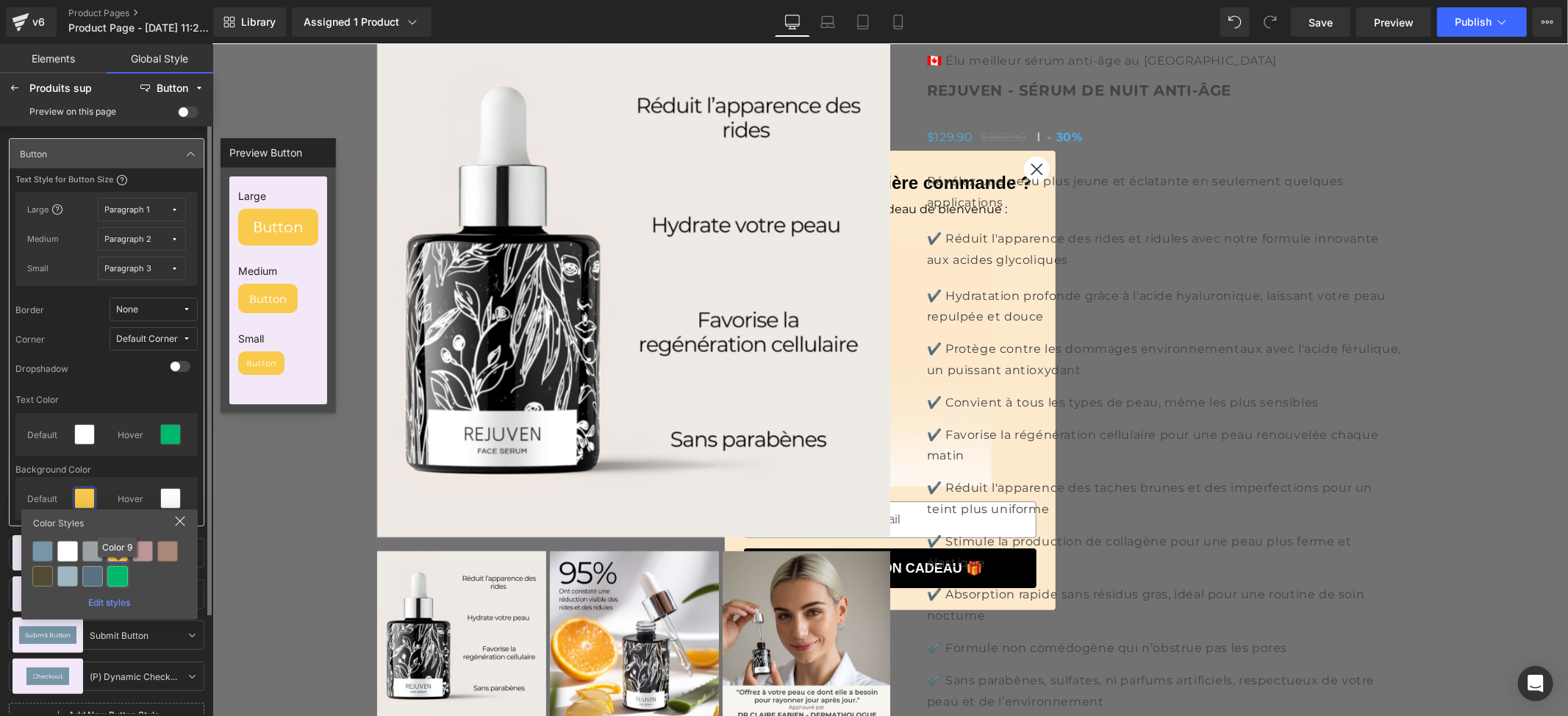
click at [119, 577] on div at bounding box center [118, 577] width 21 height 21
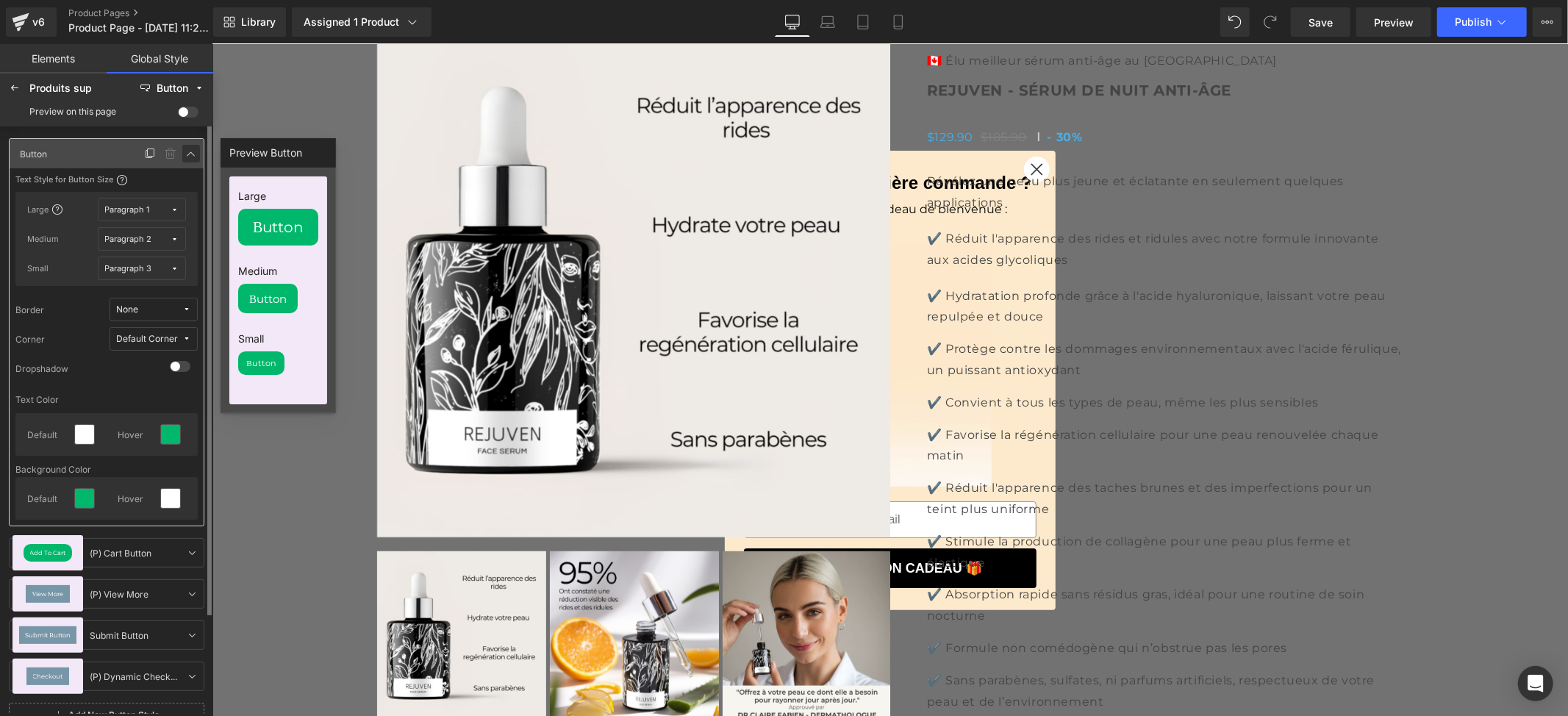
click at [180, 154] on div at bounding box center [161, 153] width 41 height 18
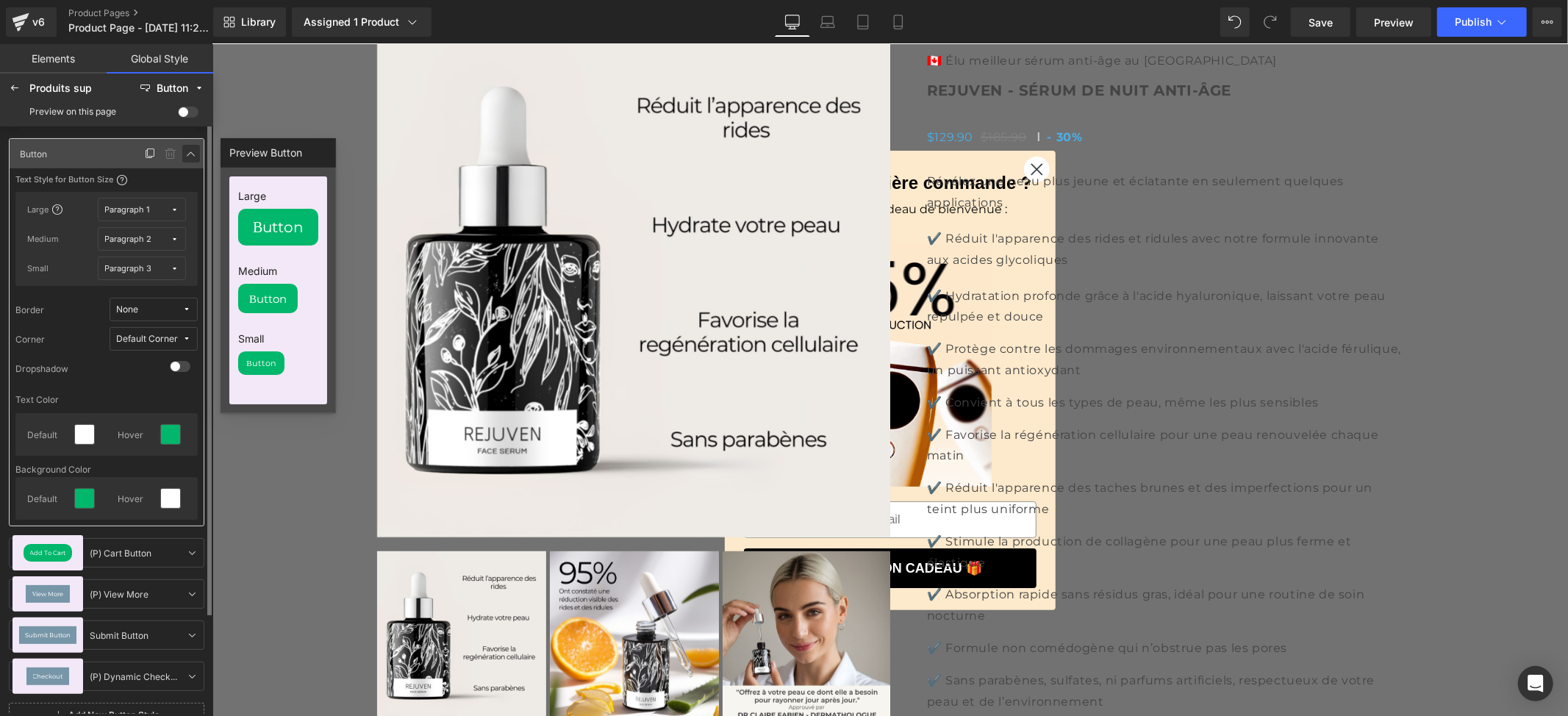
click at [187, 152] on icon at bounding box center [191, 153] width 11 height 11
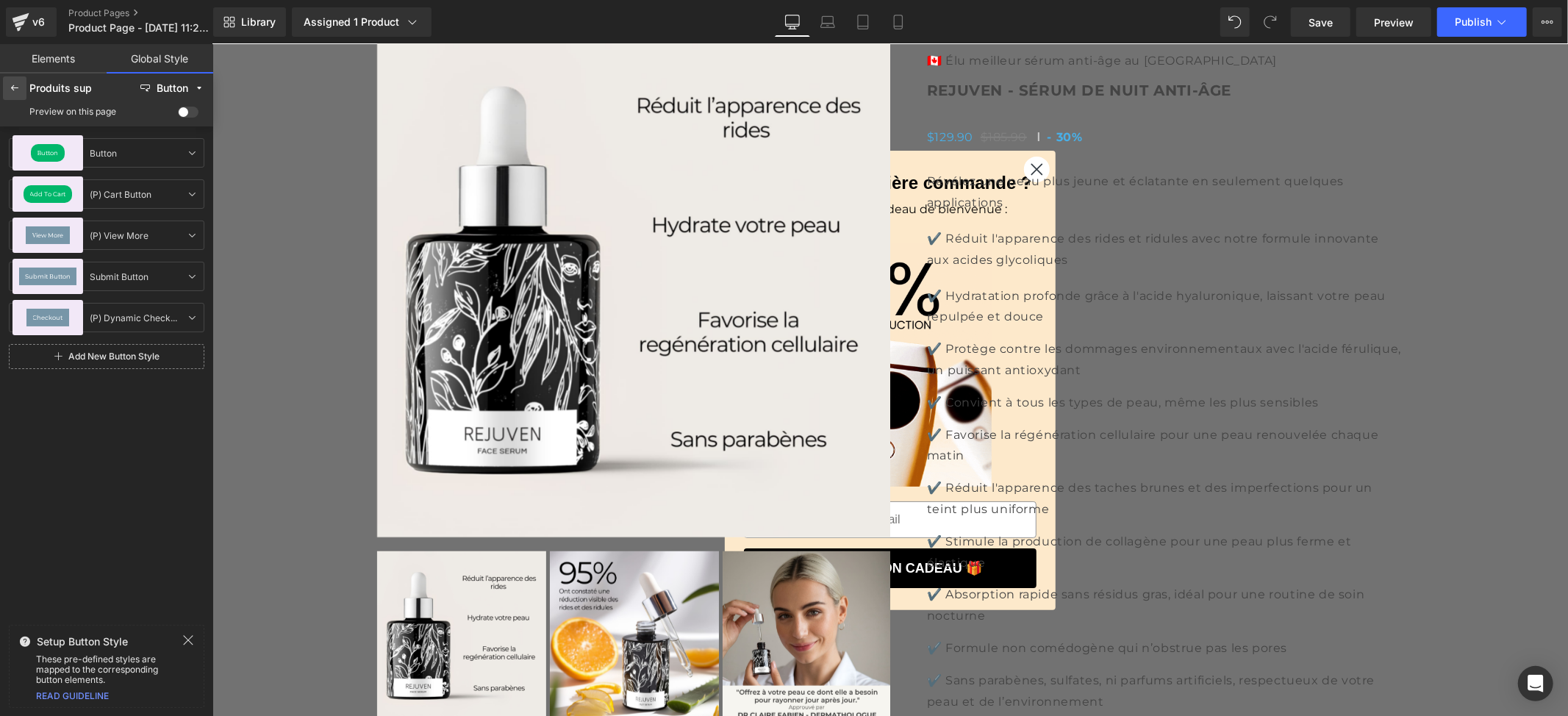
click at [15, 89] on icon at bounding box center [14, 88] width 11 height 11
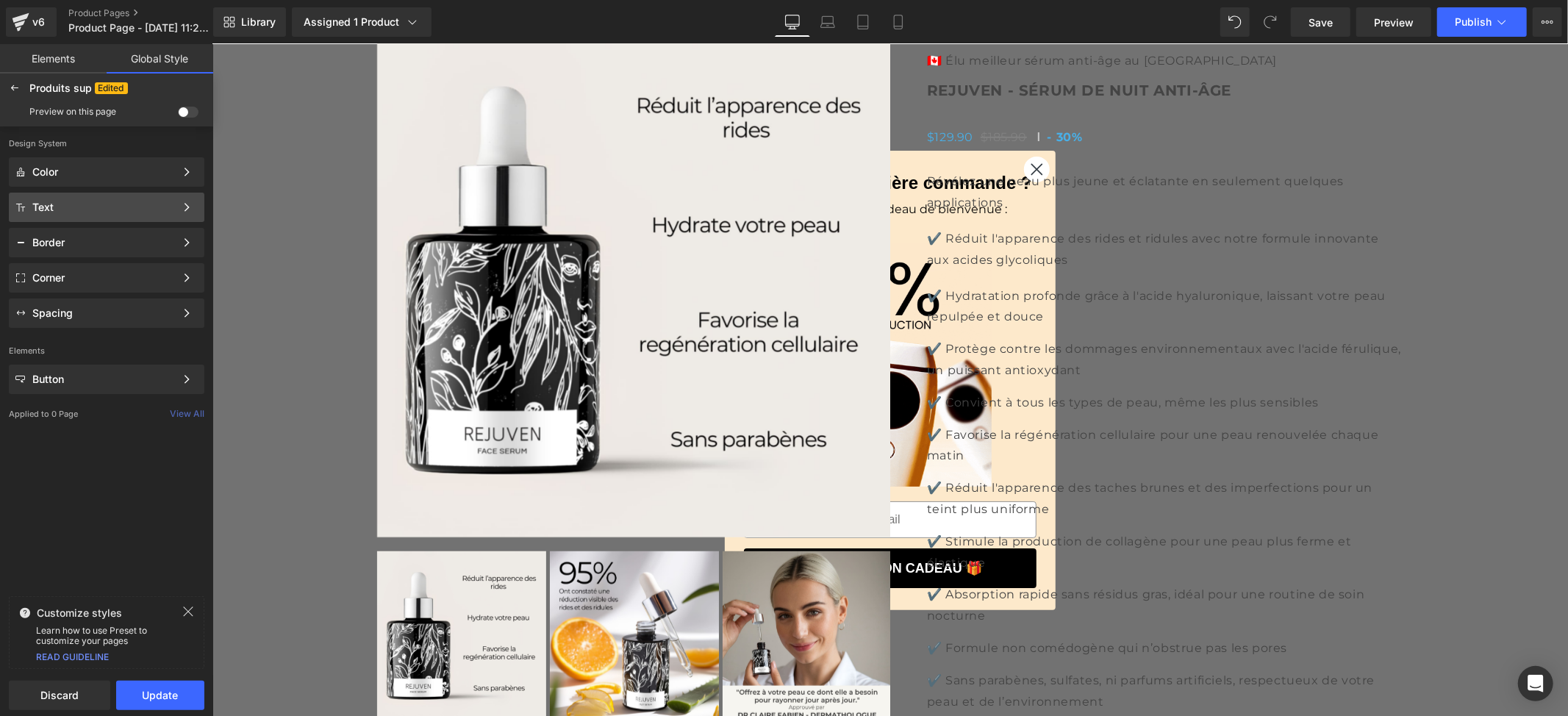
click at [132, 207] on div "Text" at bounding box center [104, 207] width 143 height 11
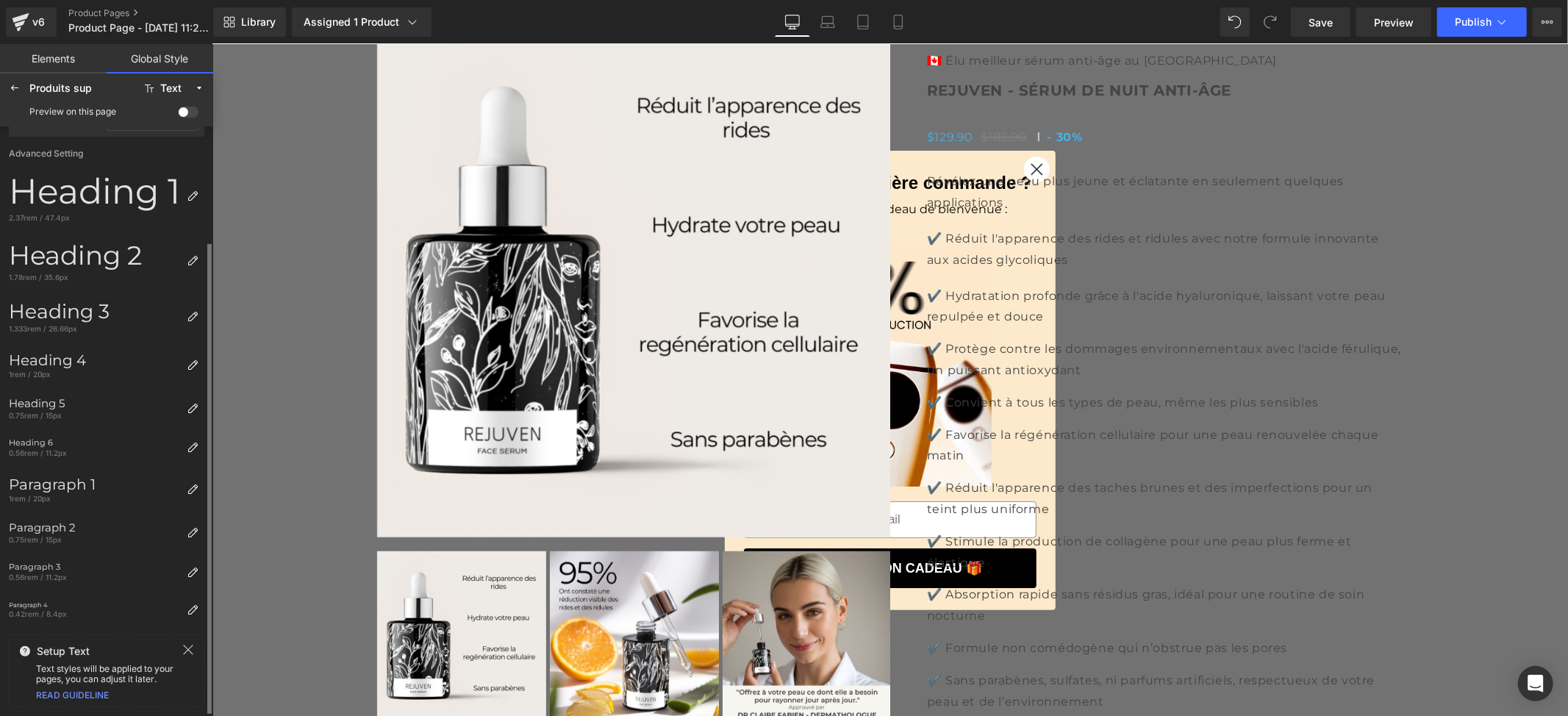
scroll to position [0, 0]
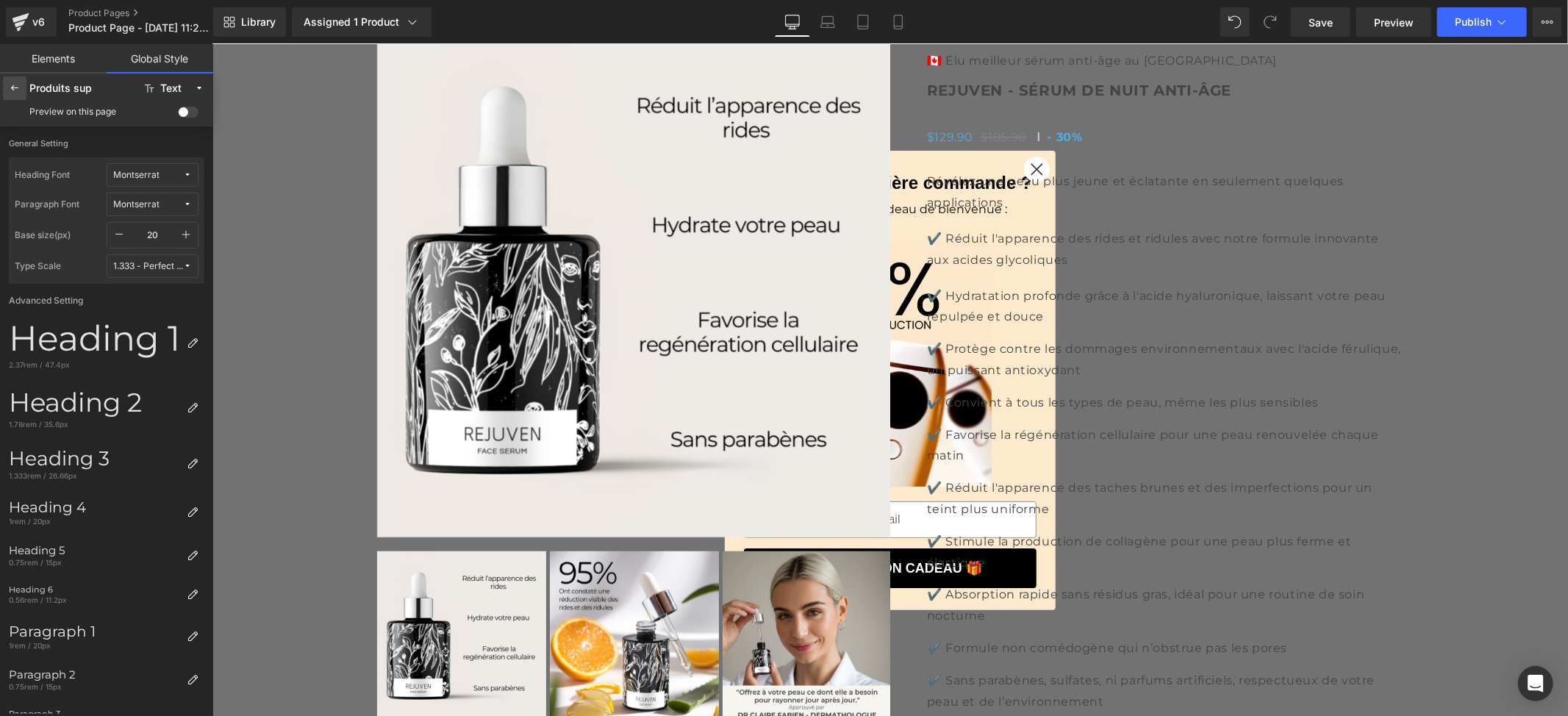
click at [15, 90] on icon at bounding box center [14, 88] width 11 height 11
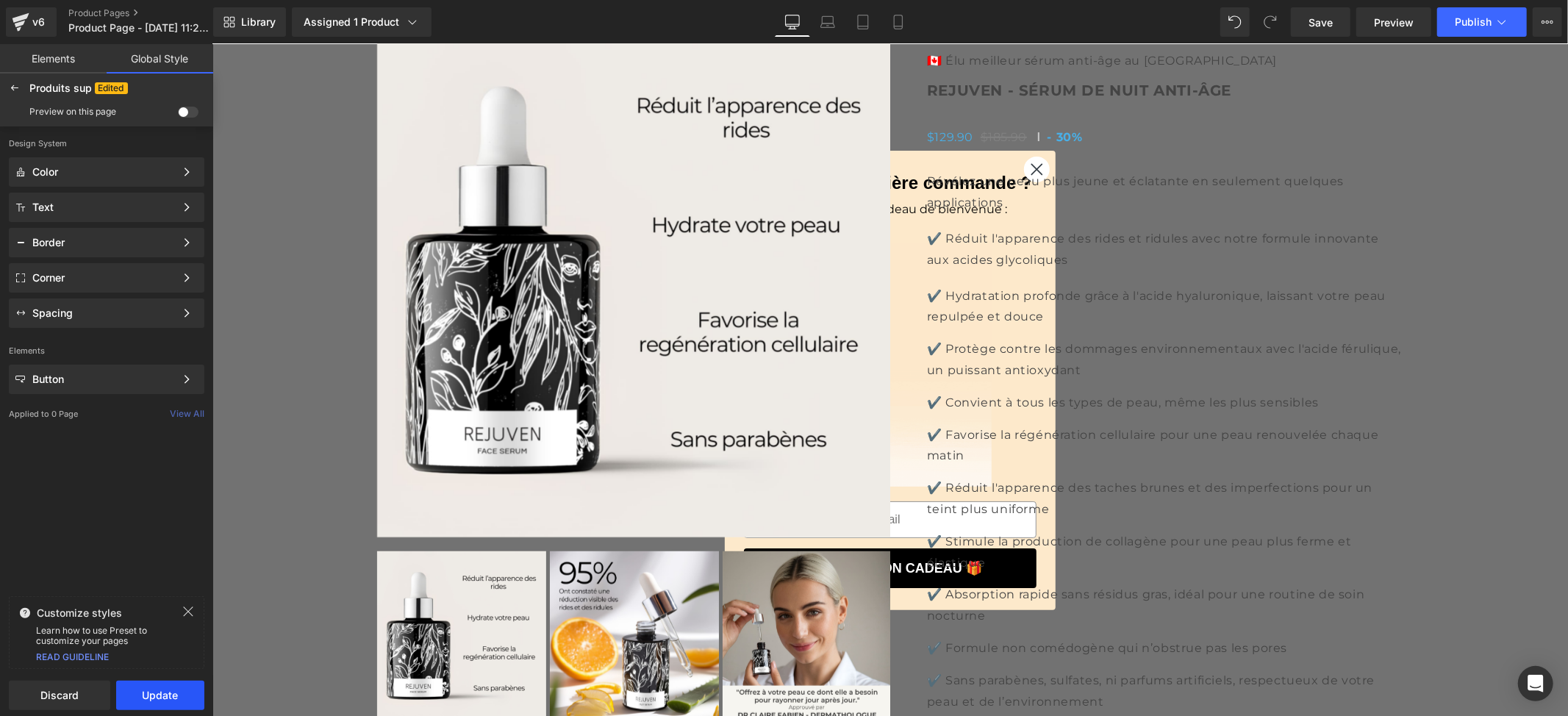
click at [166, 690] on button "Update" at bounding box center [160, 695] width 89 height 30
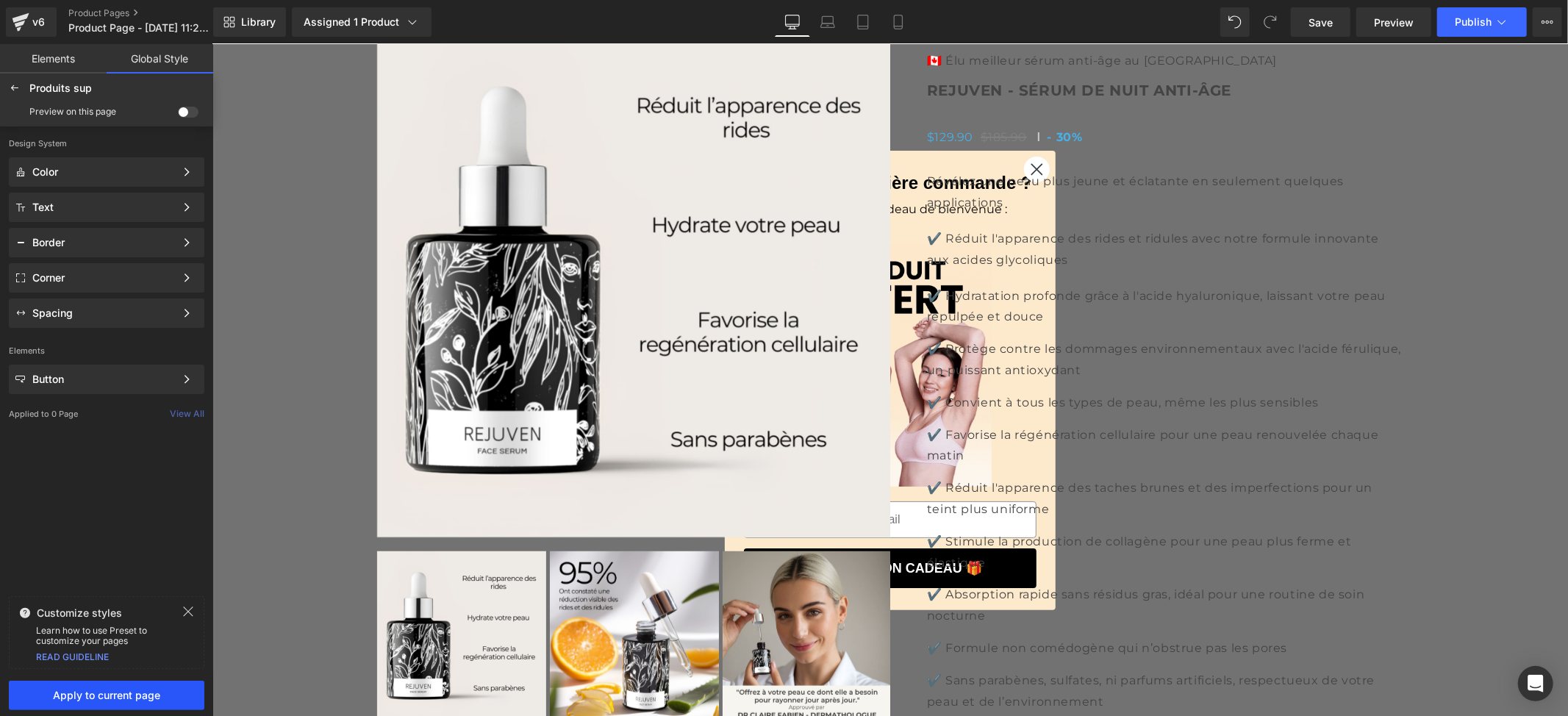
click at [152, 697] on span "Apply to current page" at bounding box center [107, 696] width 178 height 11
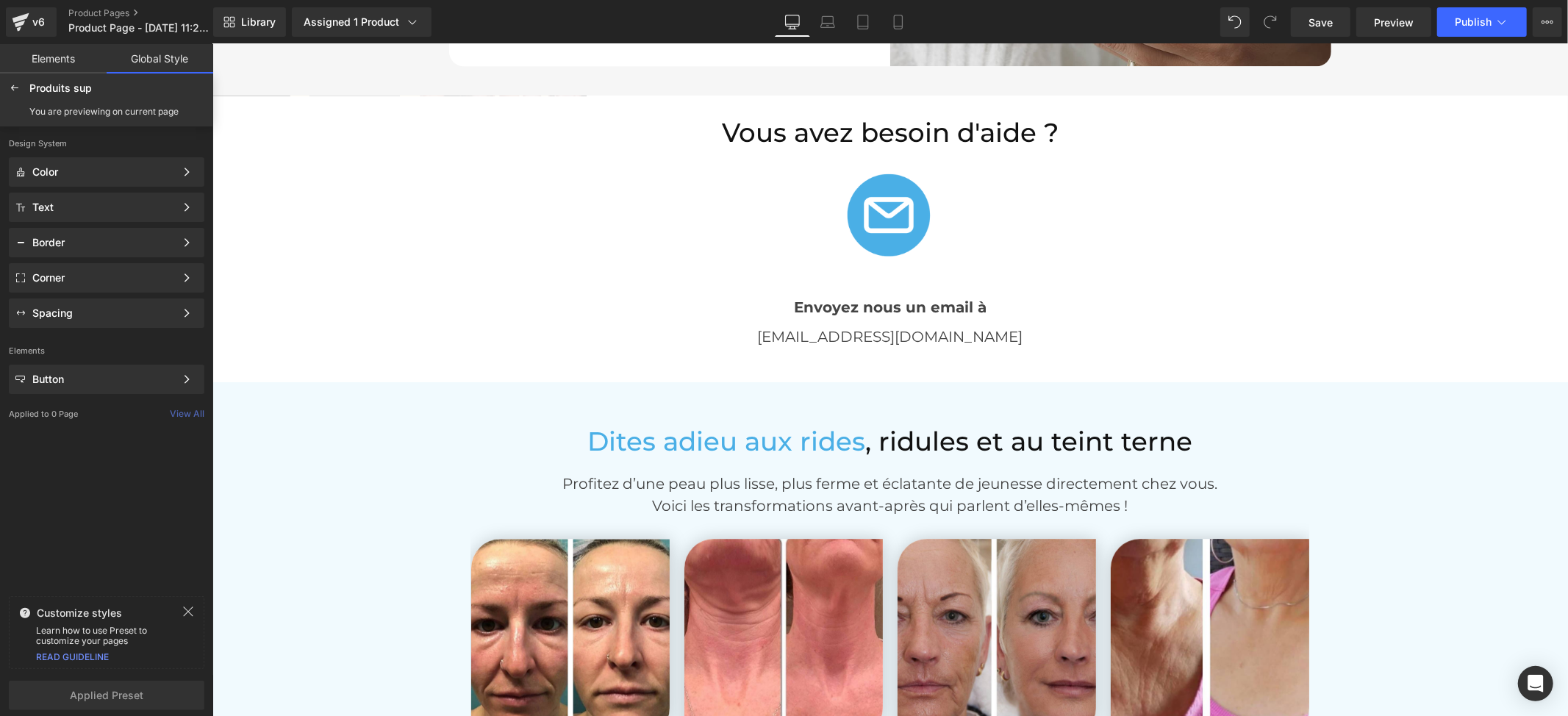
scroll to position [3294, 0]
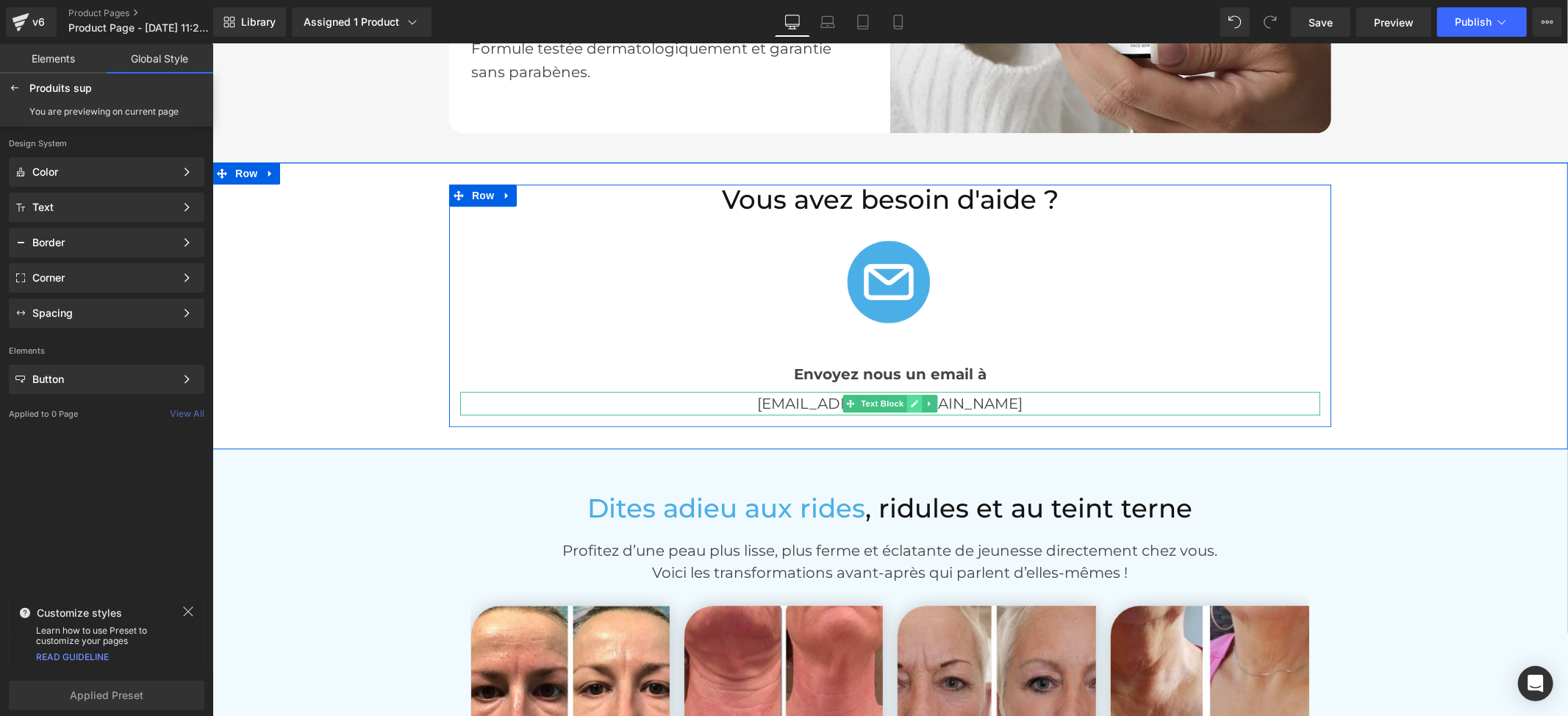
click at [910, 402] on icon at bounding box center [914, 403] width 8 height 8
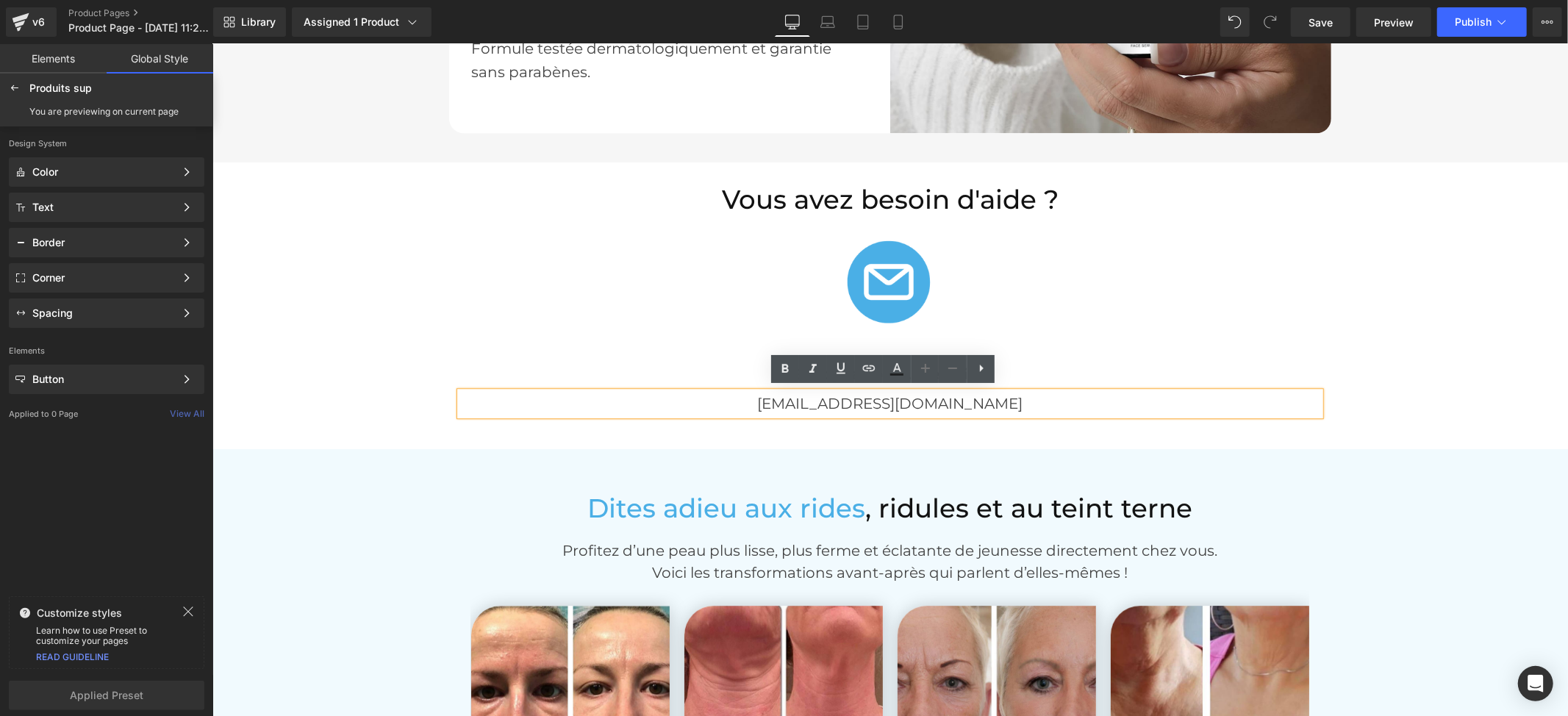
click at [916, 400] on p "[EMAIL_ADDRESS][DOMAIN_NAME]" at bounding box center [889, 402] width 861 height 24
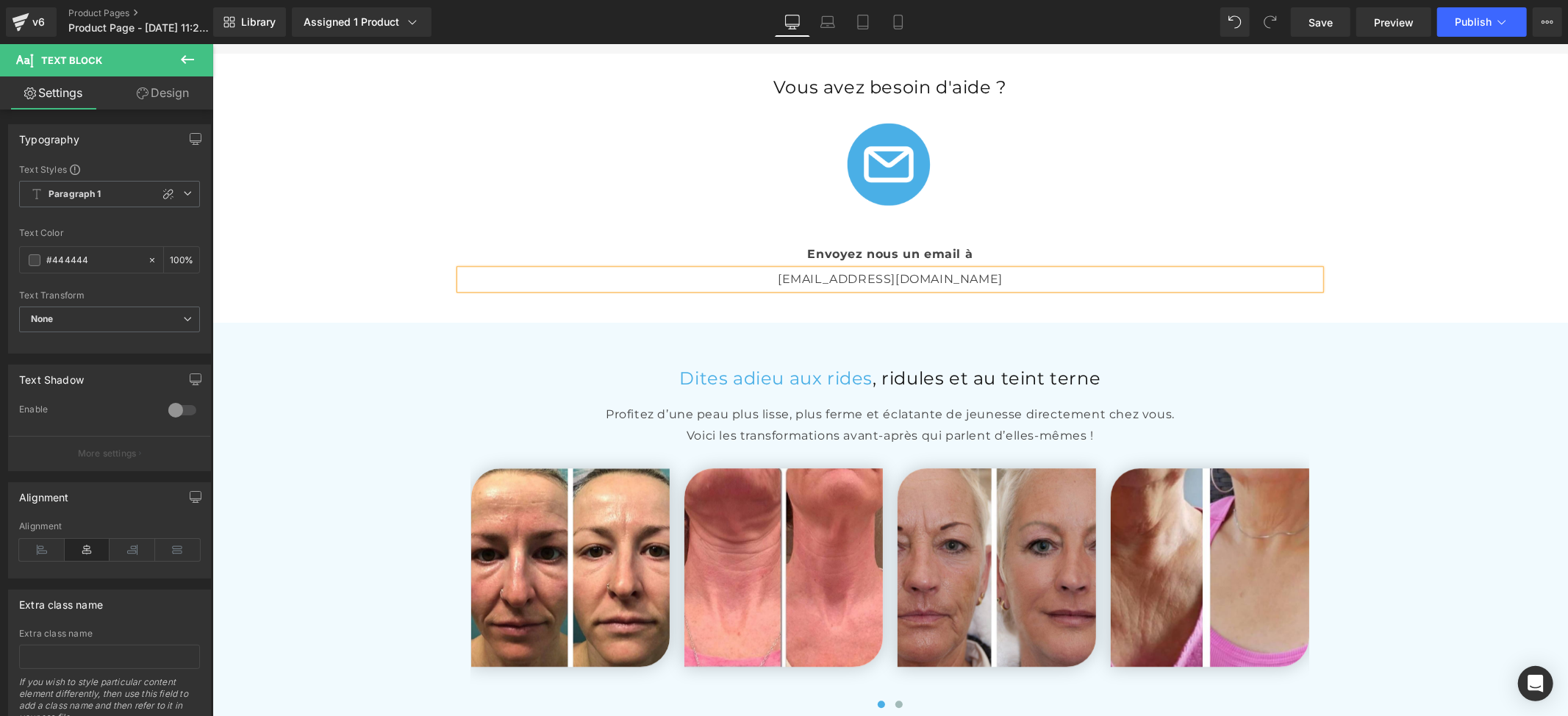
click at [1409, 300] on div "Vous avez besoin d'aide ? Heading Image Envoyez nous un email à Text Block [EMA…" at bounding box center [889, 188] width 1356 height 225
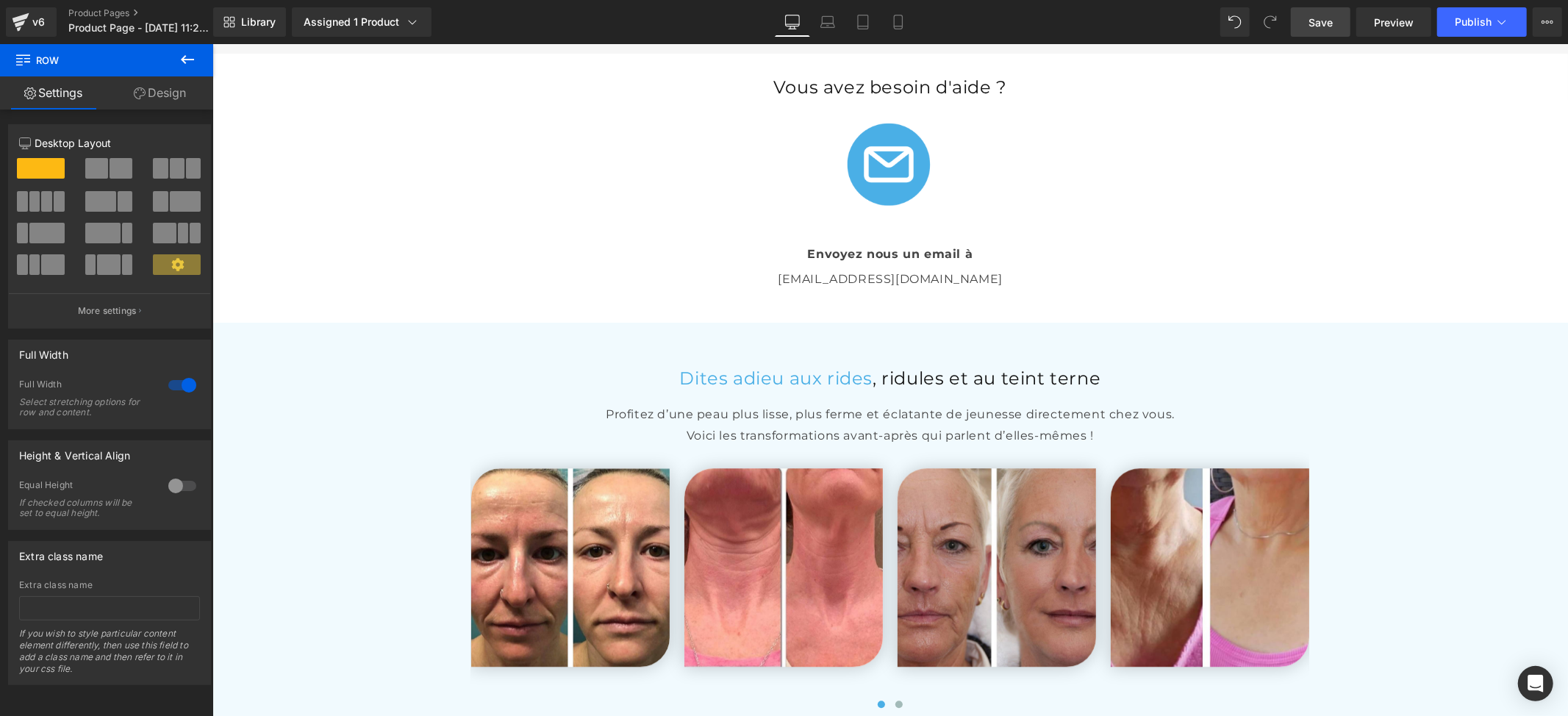
click at [1333, 31] on link "Save" at bounding box center [1321, 22] width 59 height 30
